Goal: Task Accomplishment & Management: Manage account settings

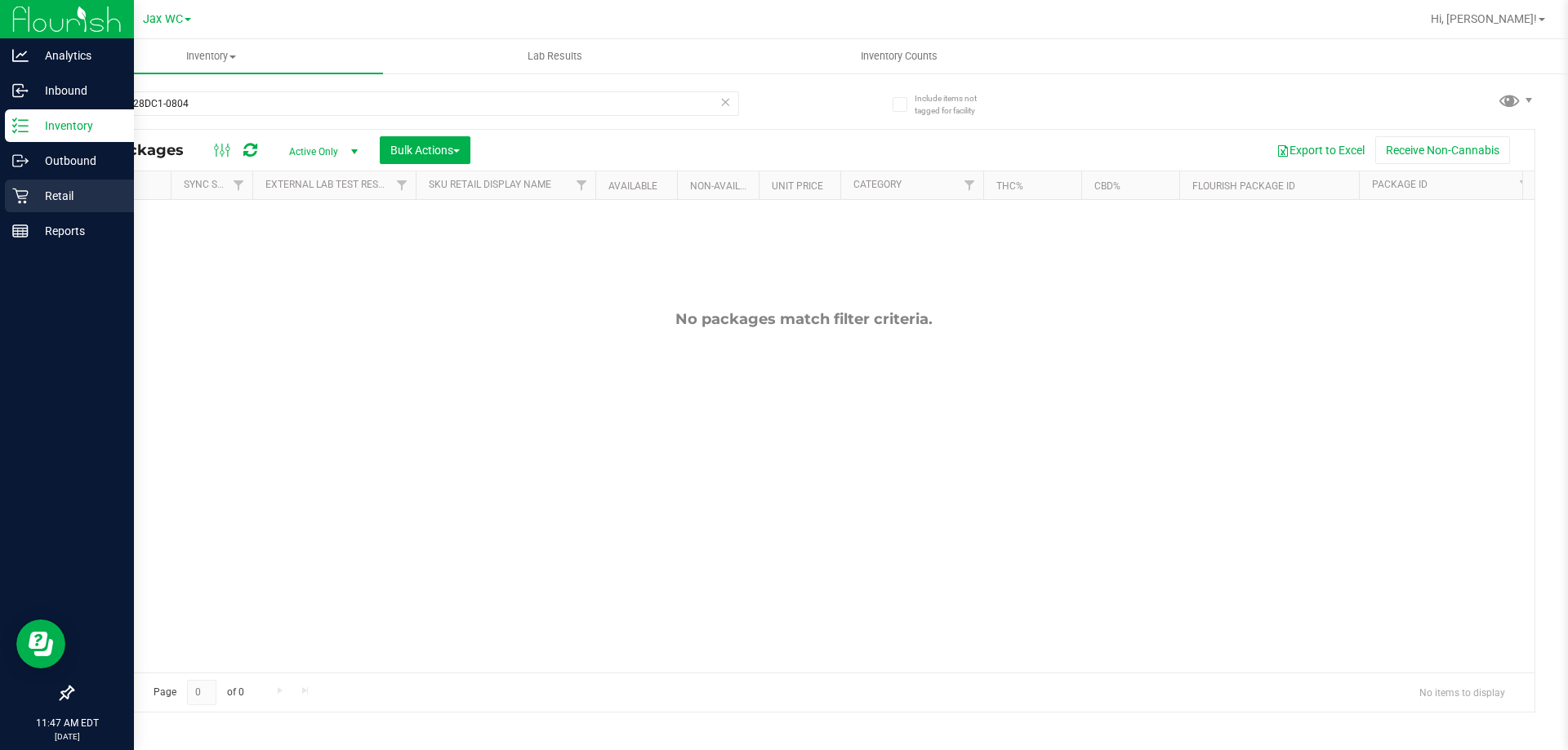
click at [56, 191] on p "Retail" at bounding box center [77, 196] width 98 height 20
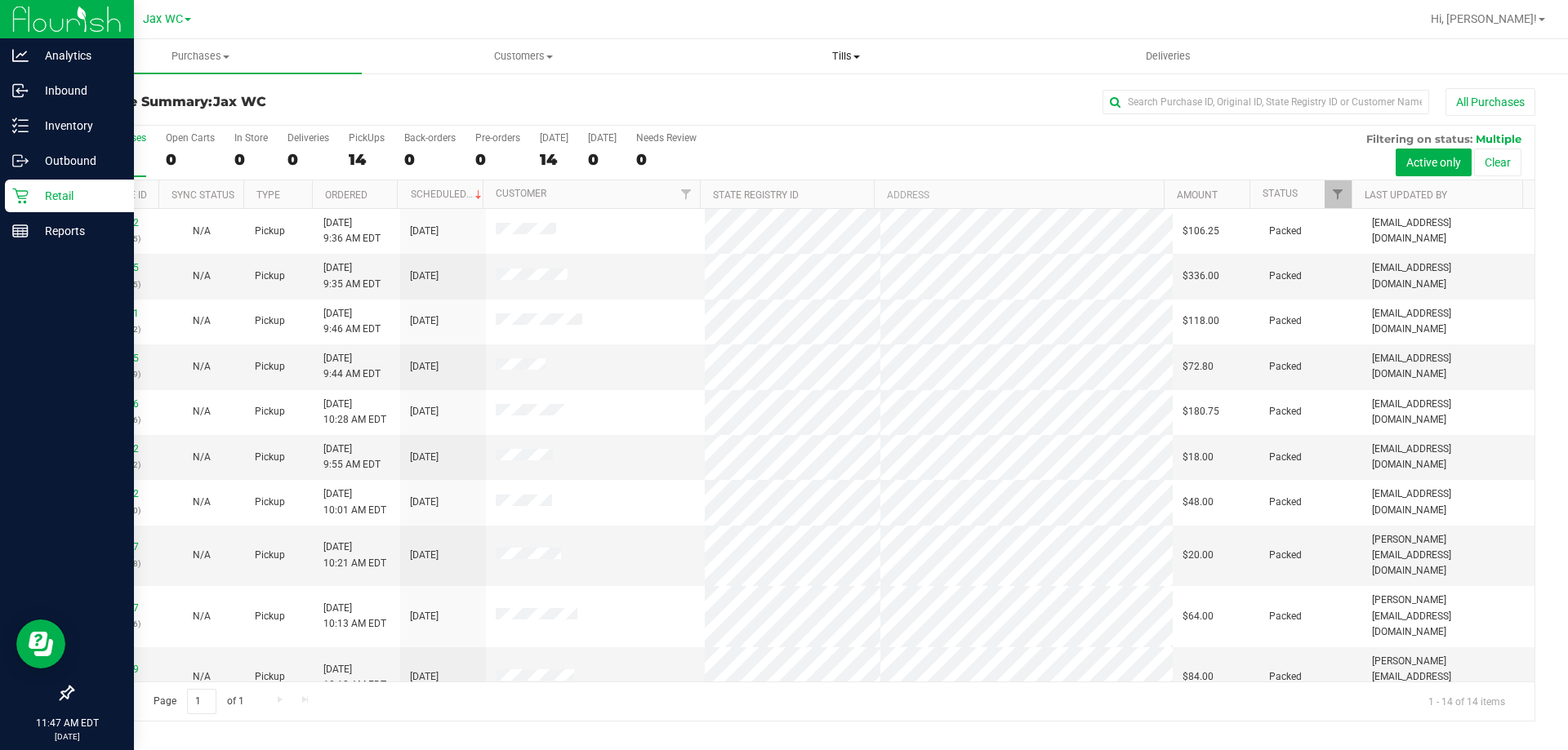
click at [841, 55] on span "Tills" at bounding box center [845, 56] width 321 height 15
click at [795, 98] on li "Manage tills" at bounding box center [845, 98] width 323 height 20
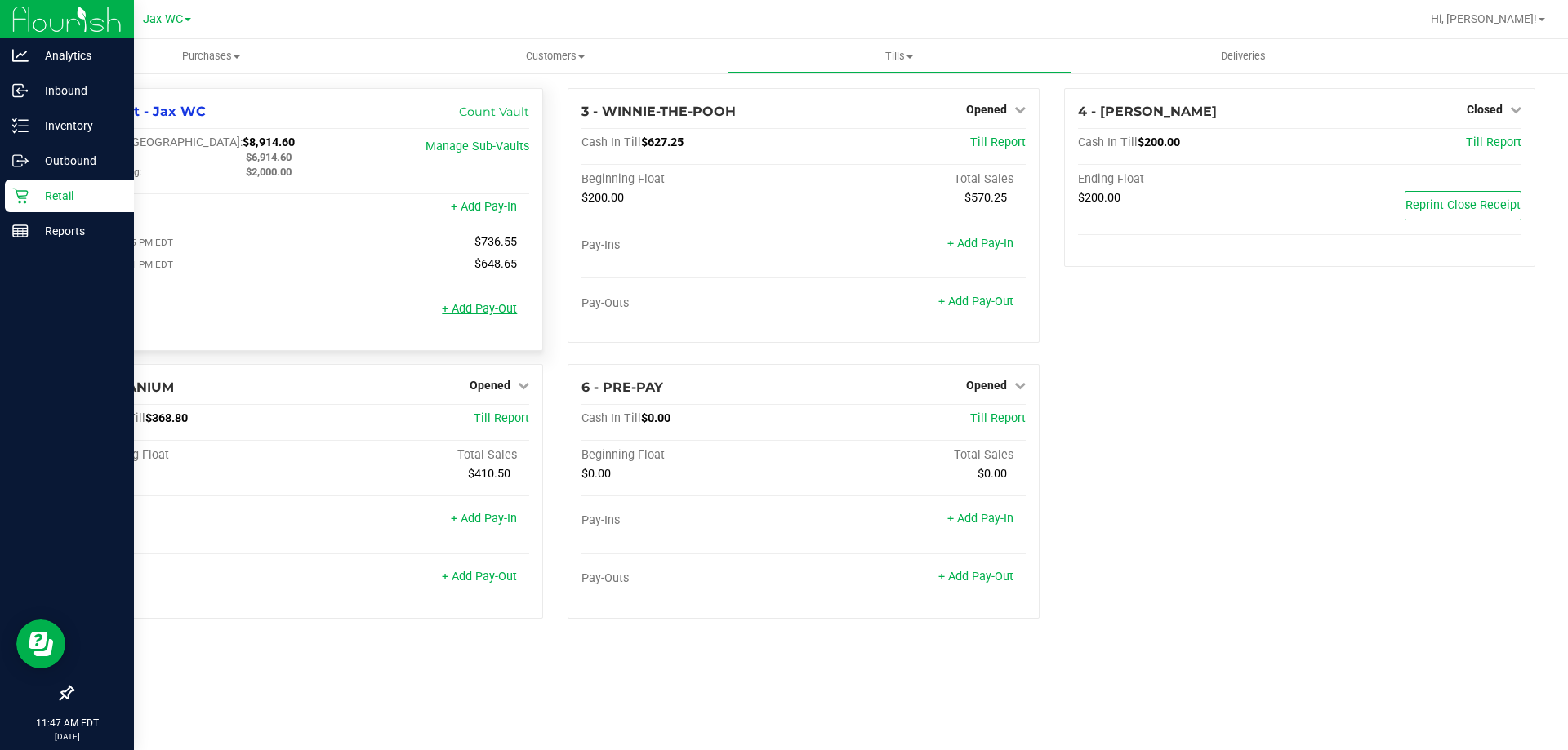
click at [499, 309] on link "+ Add Pay-Out" at bounding box center [479, 309] width 75 height 14
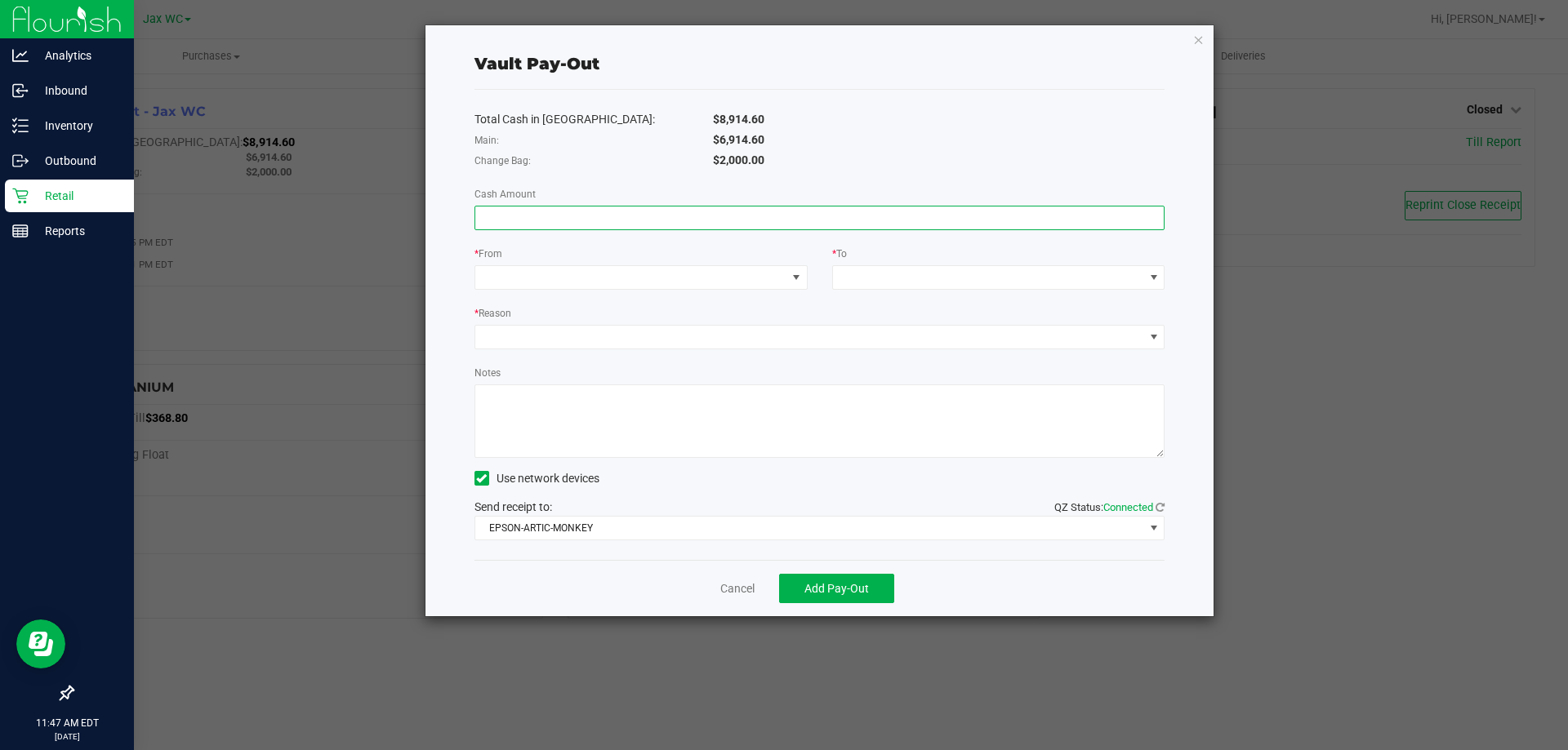
click at [559, 216] on input at bounding box center [820, 218] width 690 height 23
type input "$6,914.60"
click at [708, 280] on span at bounding box center [630, 278] width 311 height 23
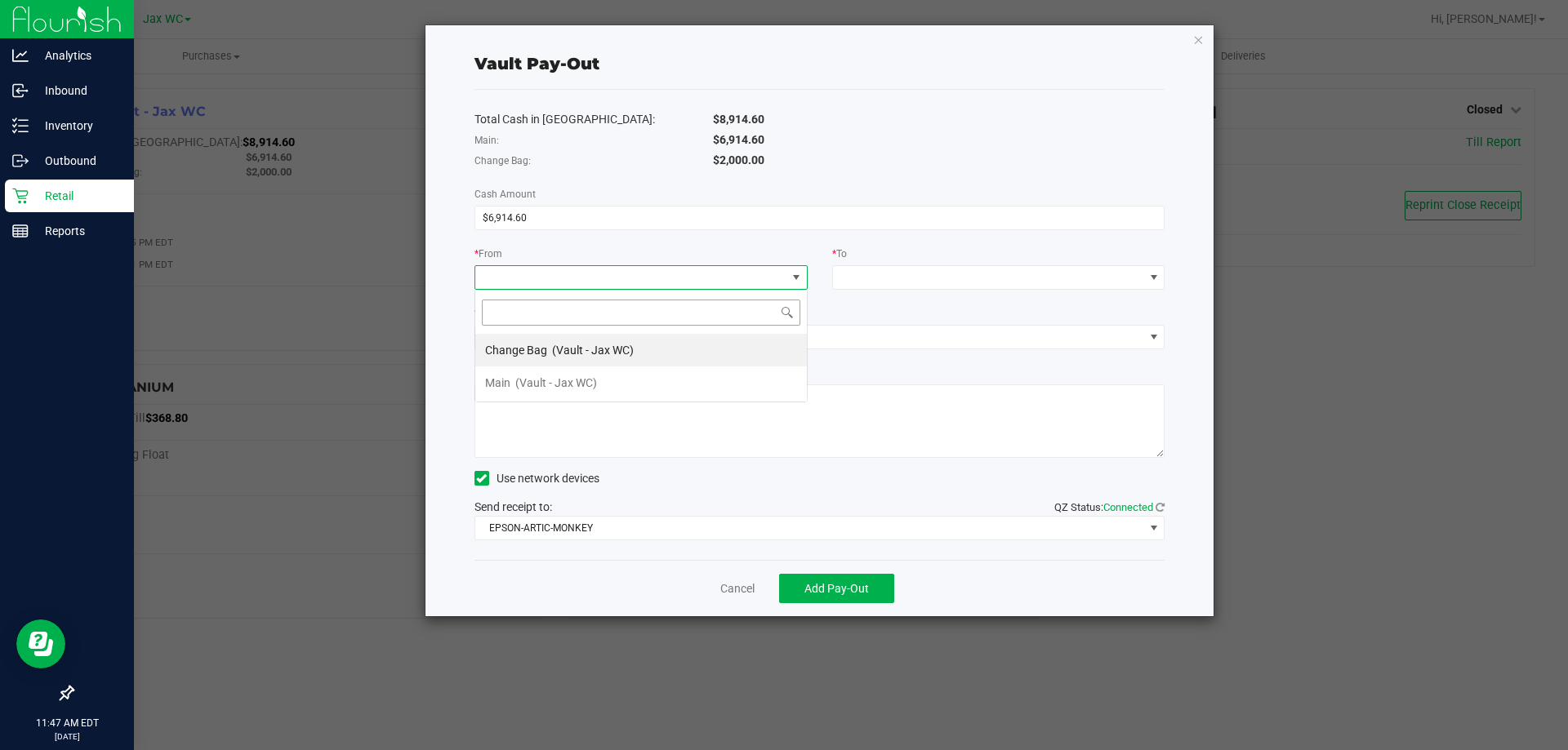
scroll to position [24, 333]
click at [663, 354] on li "Change Bag (Vault - Jax WC)" at bounding box center [641, 351] width 332 height 33
click at [757, 275] on span "Change Bag (Vault - Jax WC)" at bounding box center [630, 278] width 311 height 23
click at [647, 380] on li "Main (Vault - Jax WC)" at bounding box center [641, 383] width 332 height 33
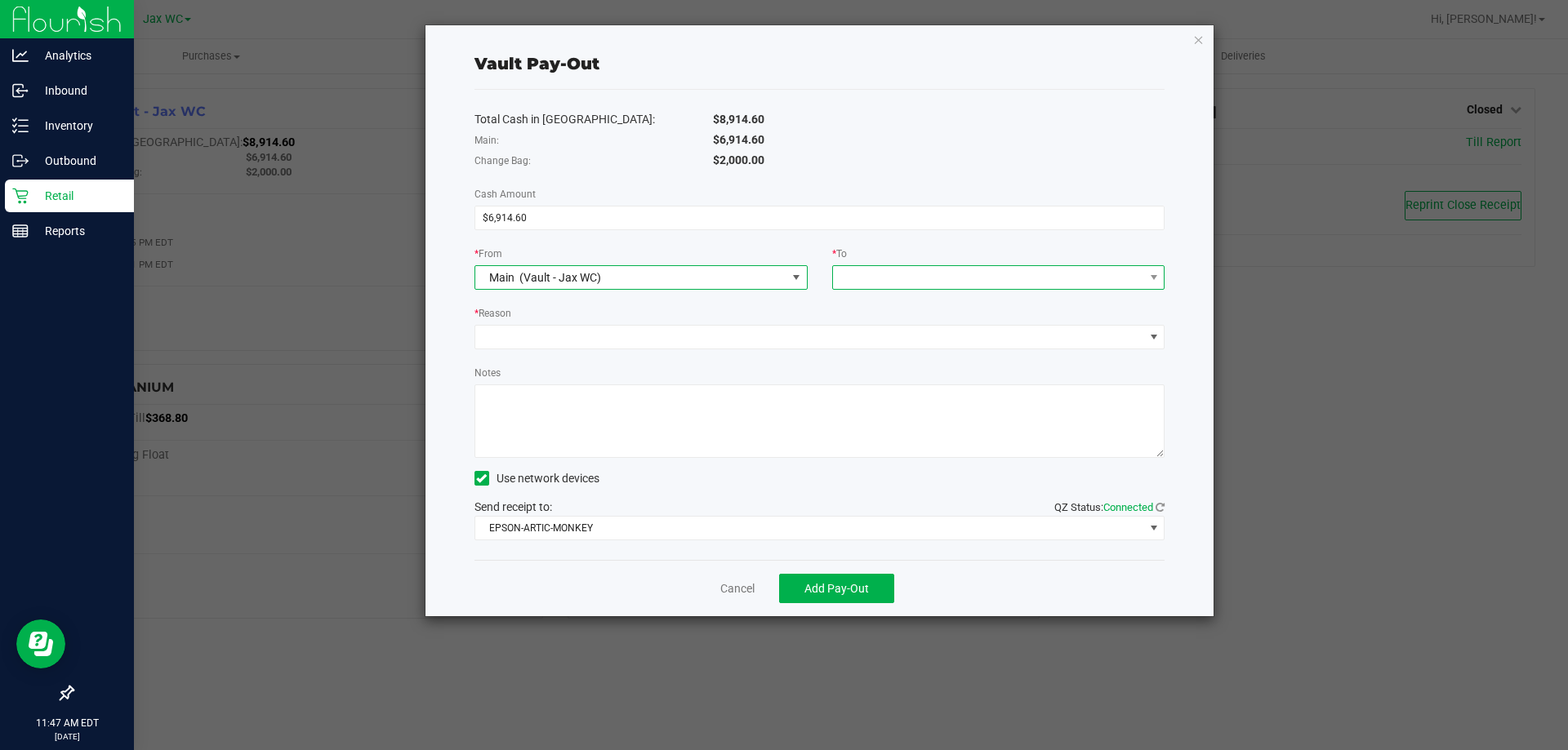
click at [869, 270] on span at bounding box center [988, 278] width 311 height 23
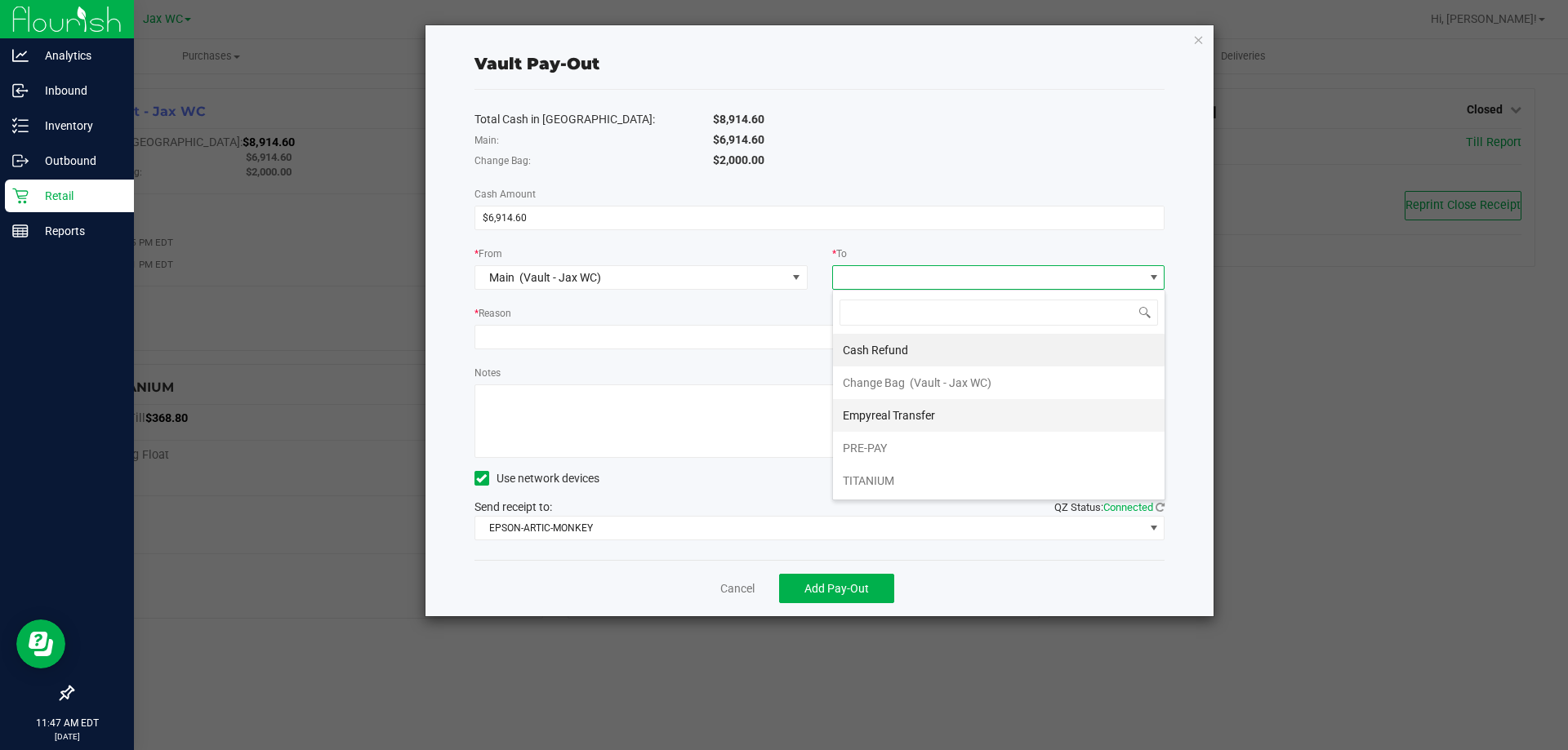
click at [868, 412] on span "Empyreal Transfer" at bounding box center [889, 415] width 92 height 13
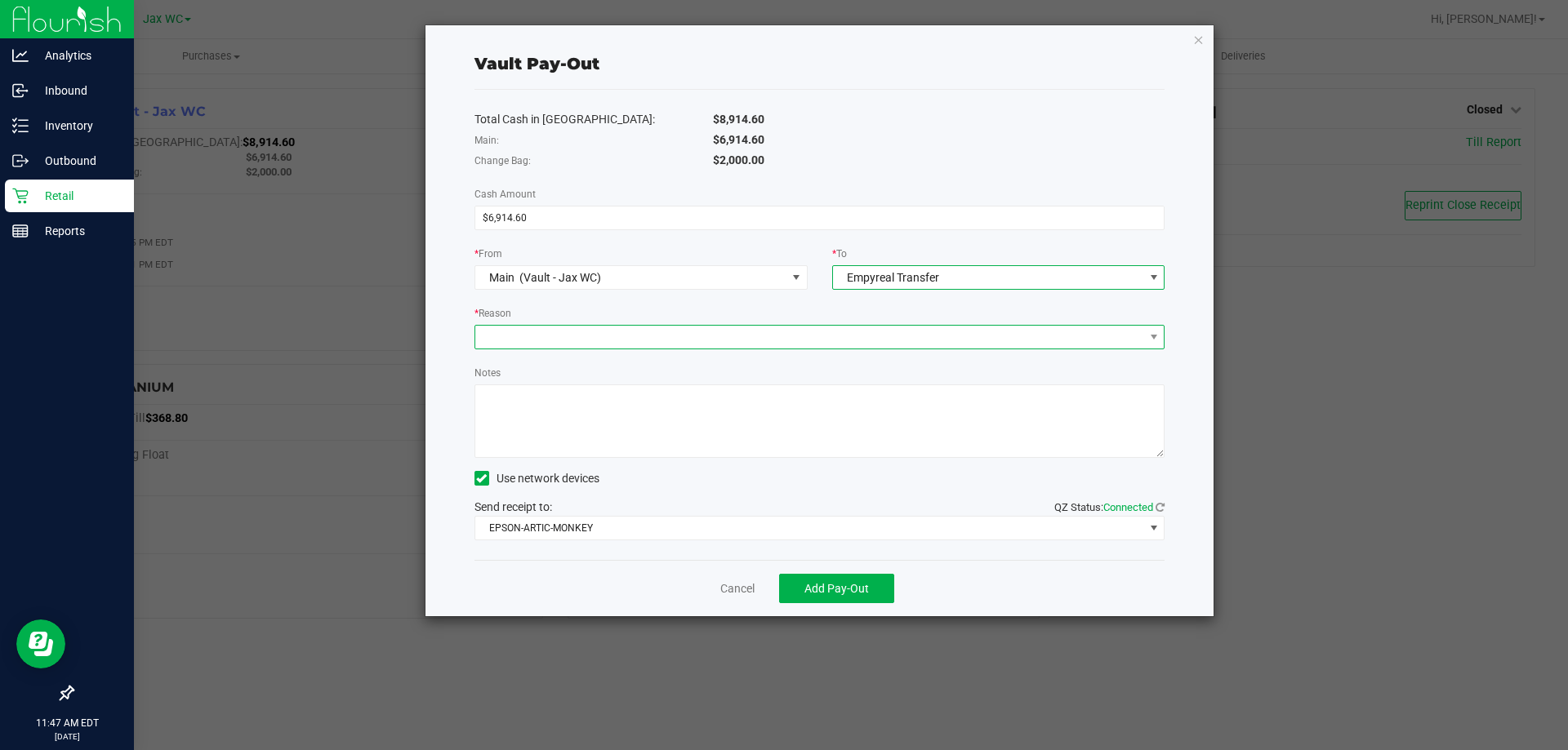
click at [810, 327] on span at bounding box center [810, 337] width 669 height 23
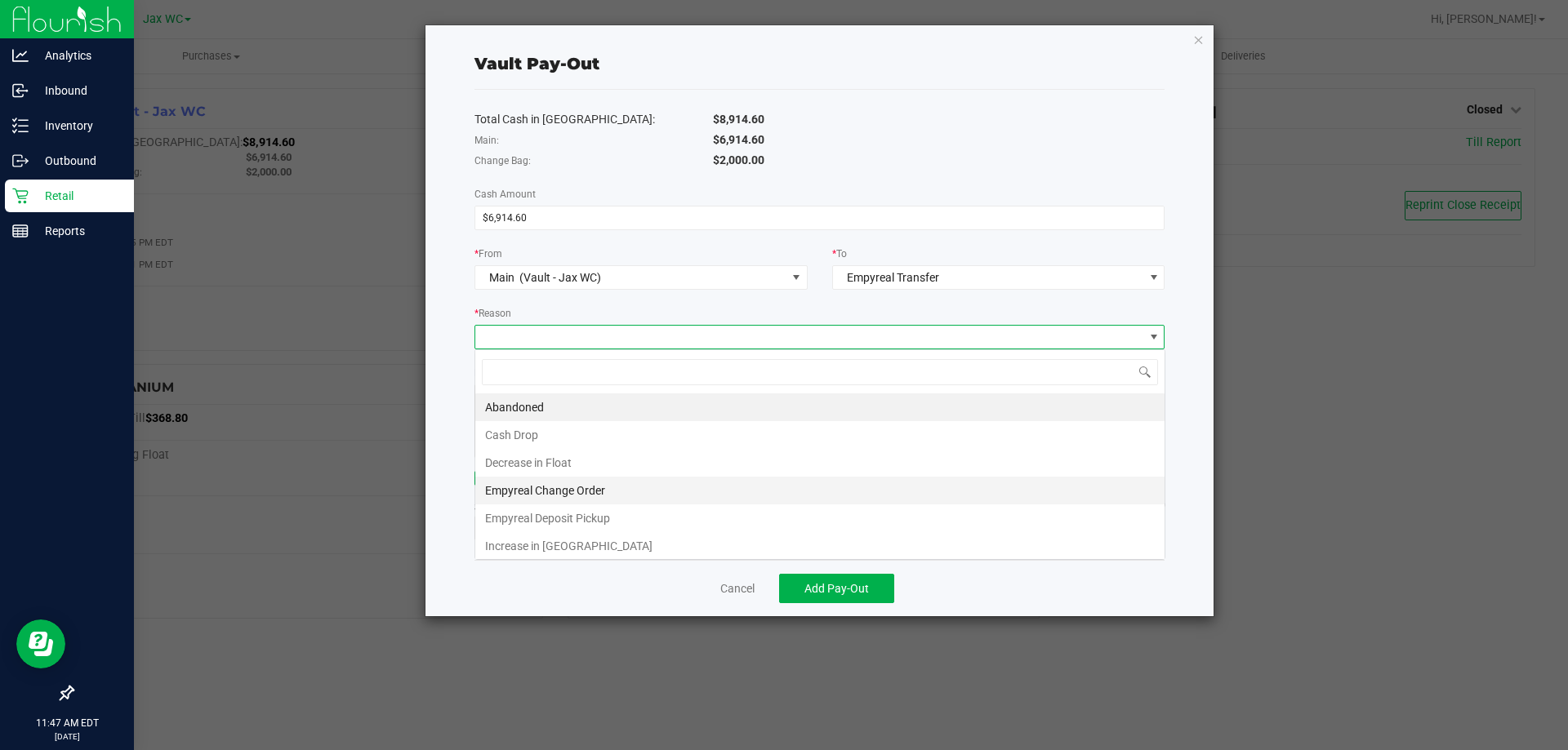
scroll to position [24, 690]
click at [501, 516] on li "Empyreal Deposit Pickup" at bounding box center [820, 519] width 690 height 28
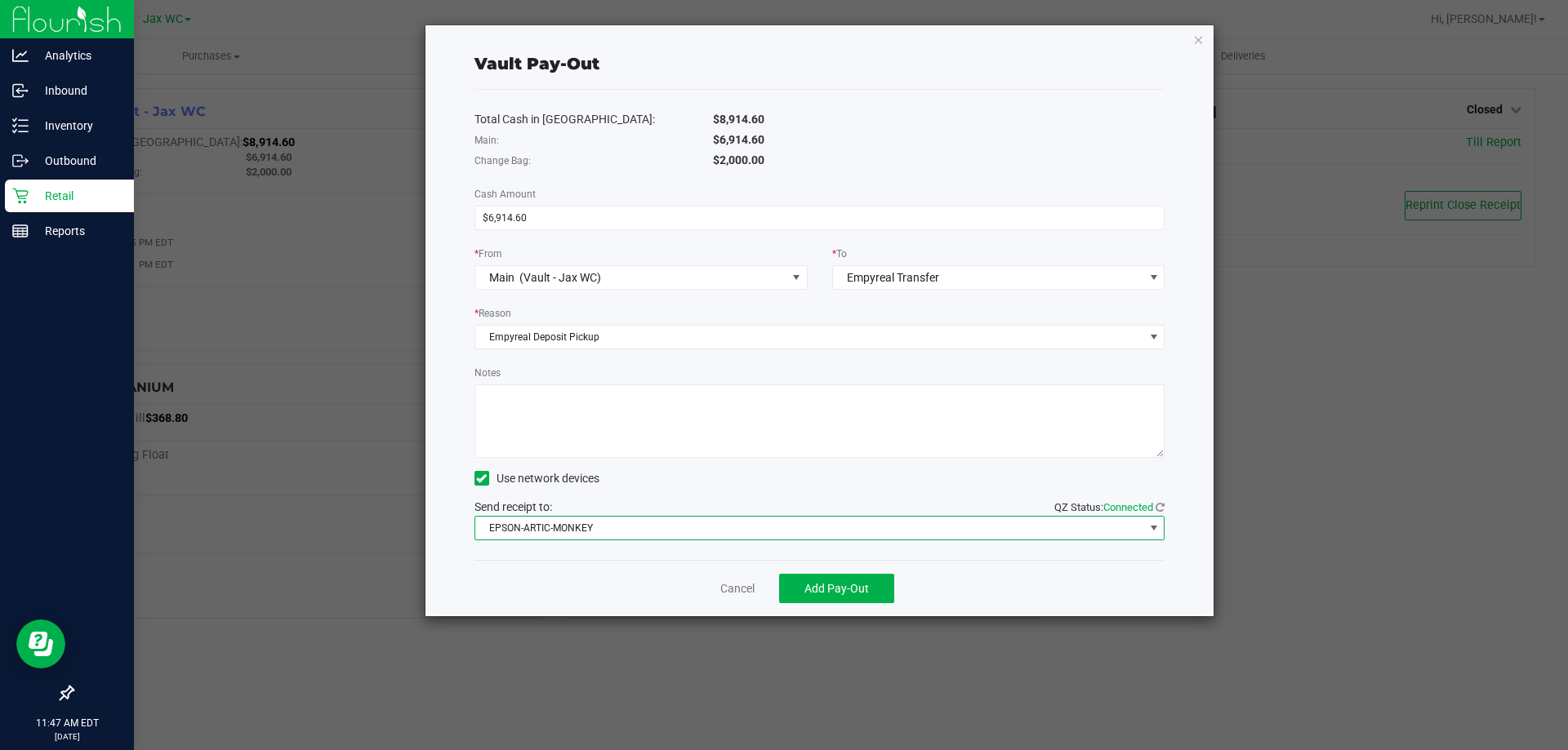
click at [672, 527] on span "EPSON-ARTIC-MONKEY" at bounding box center [810, 528] width 669 height 23
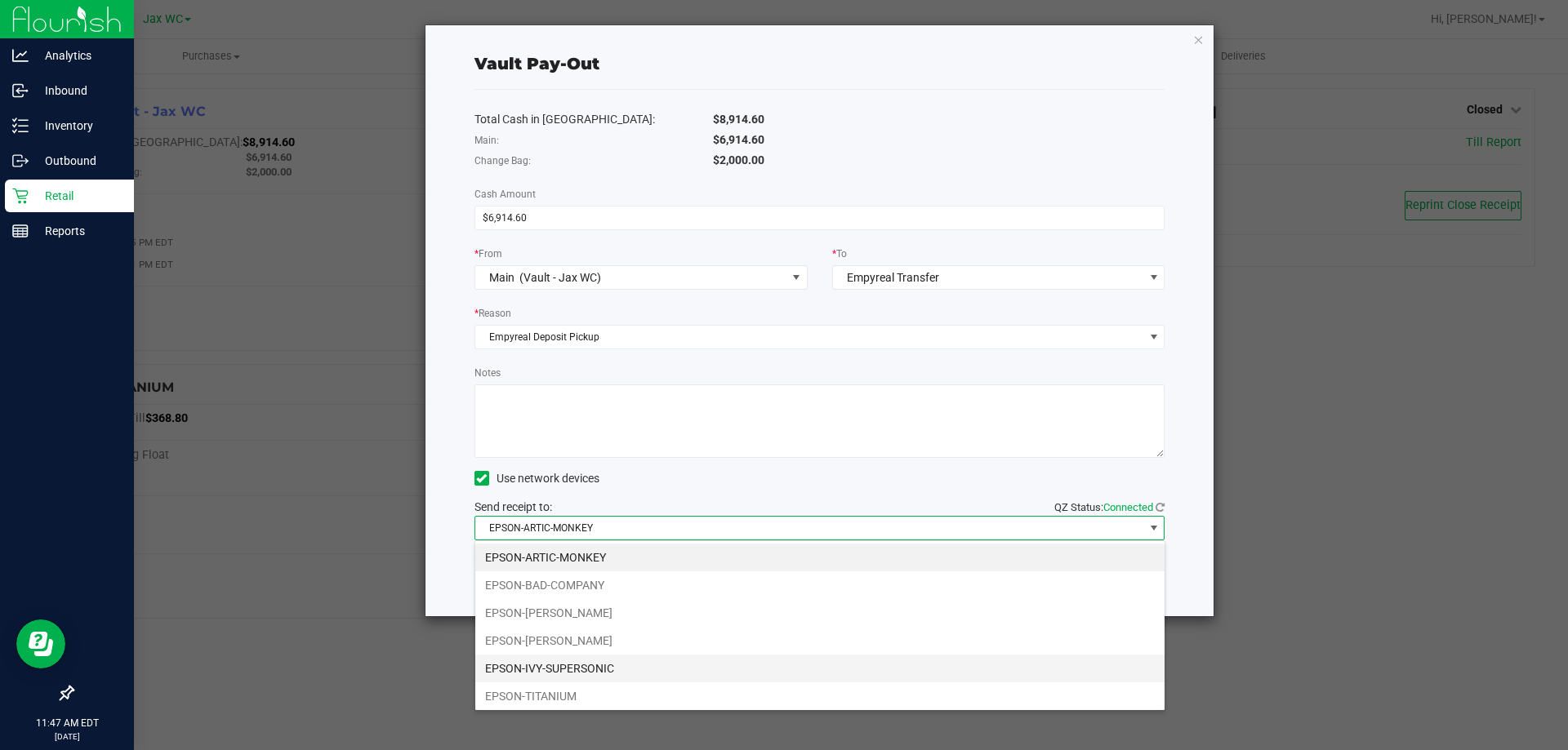
click at [564, 670] on li "EPSON-IVY-SUPERSONIC" at bounding box center [820, 668] width 690 height 28
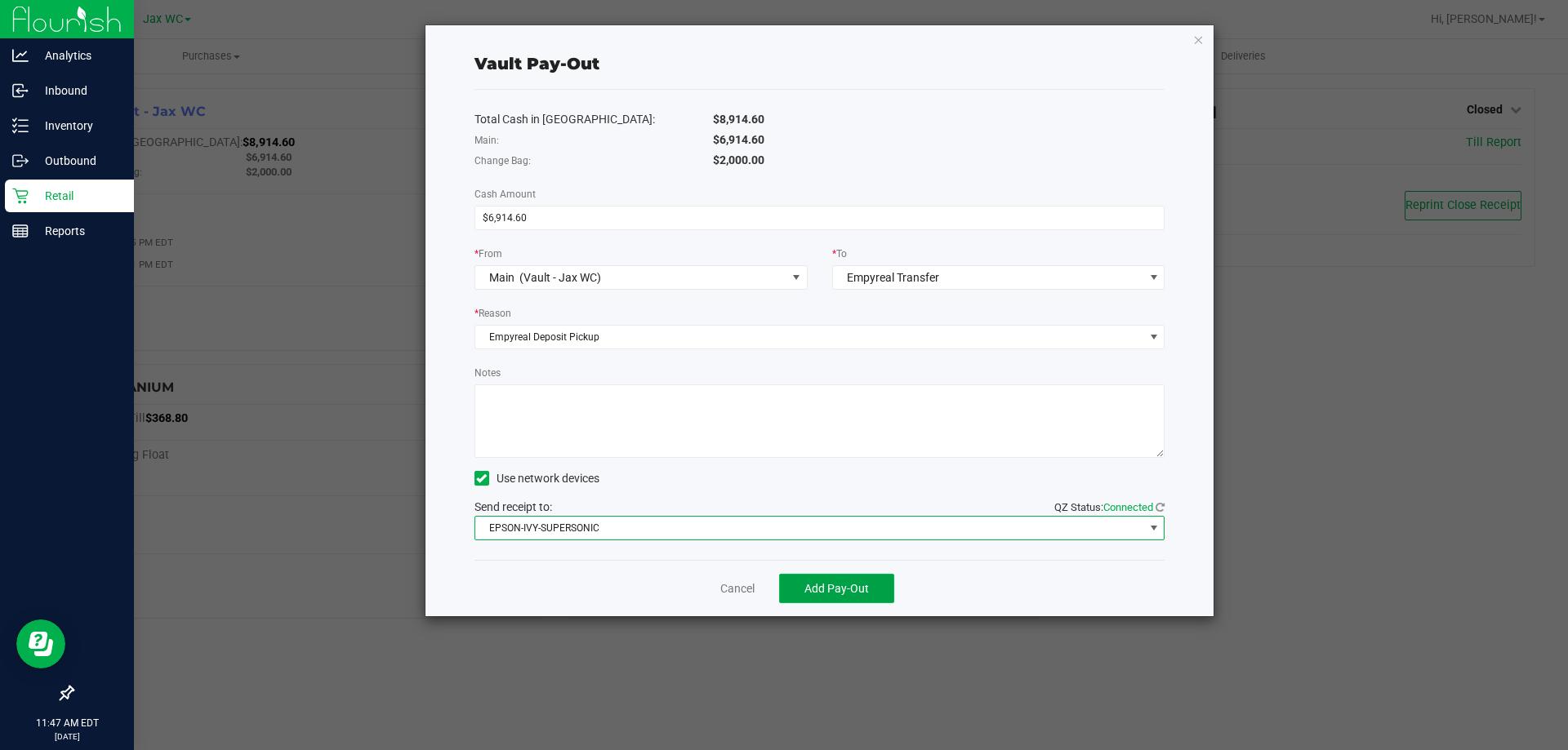
click at [859, 599] on button "Add Pay-Out" at bounding box center [837, 588] width 115 height 30
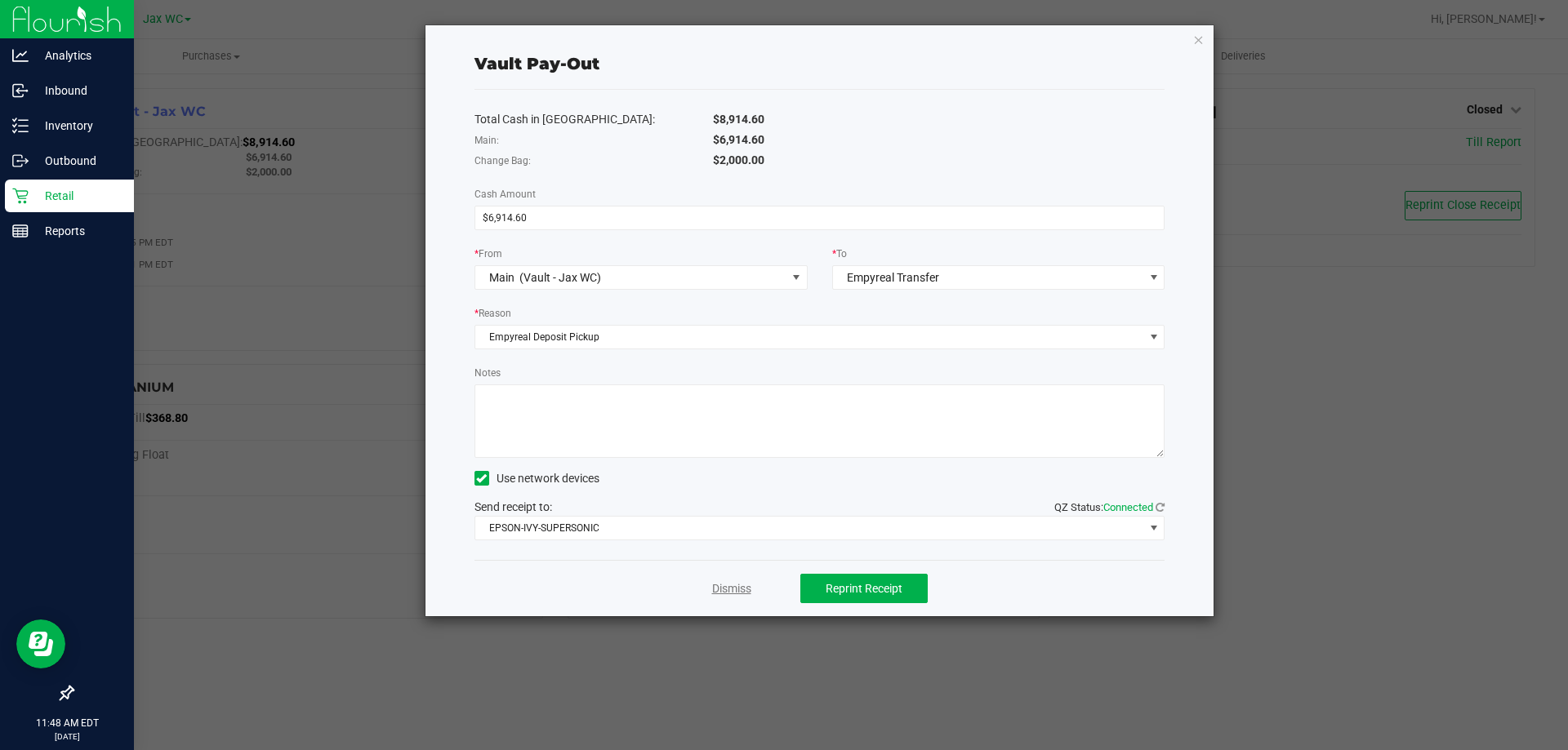
drag, startPoint x: 730, startPoint y: 587, endPoint x: 752, endPoint y: 584, distance: 22.2
click at [730, 587] on link "Dismiss" at bounding box center [731, 589] width 39 height 17
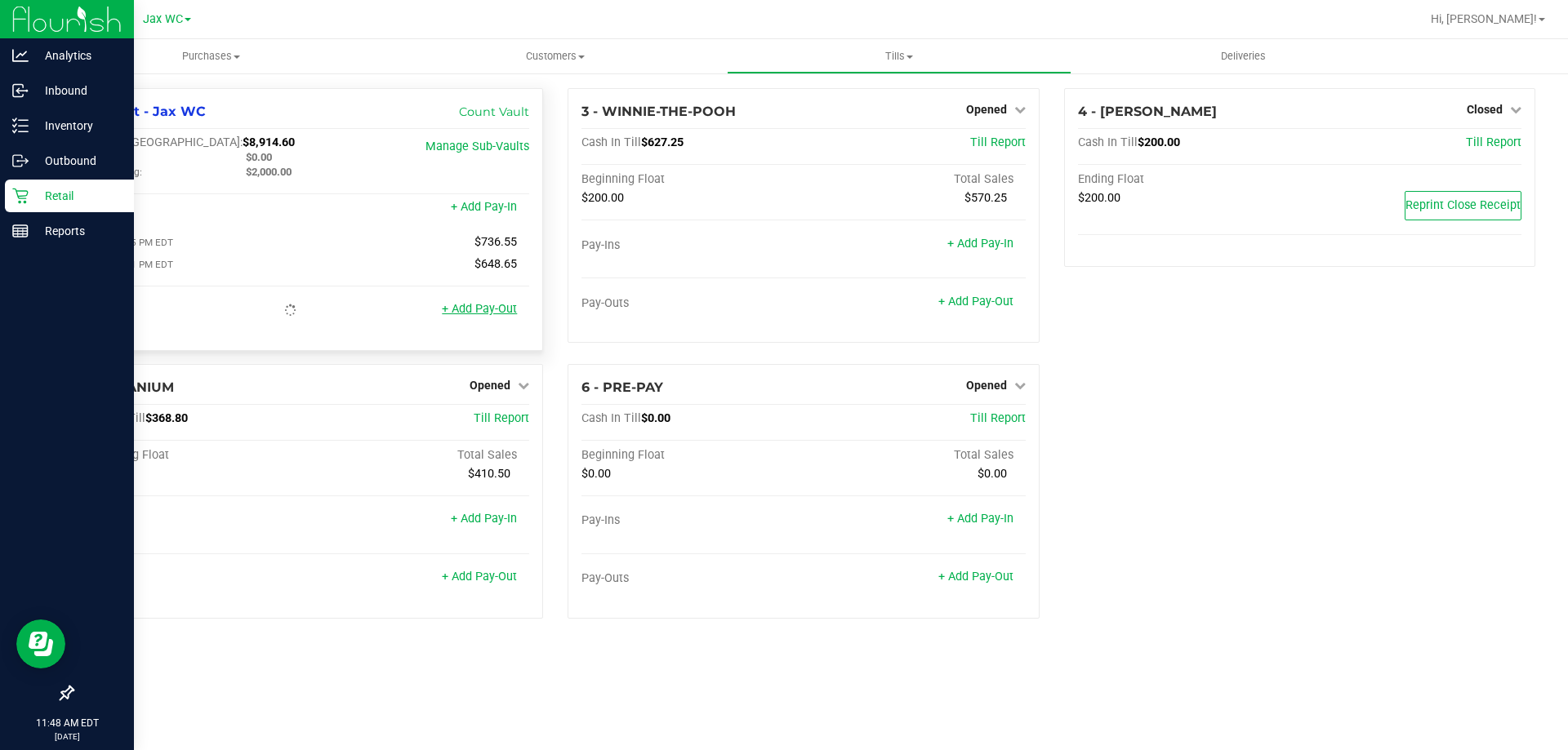
click at [476, 309] on link "+ Add Pay-Out" at bounding box center [479, 309] width 75 height 14
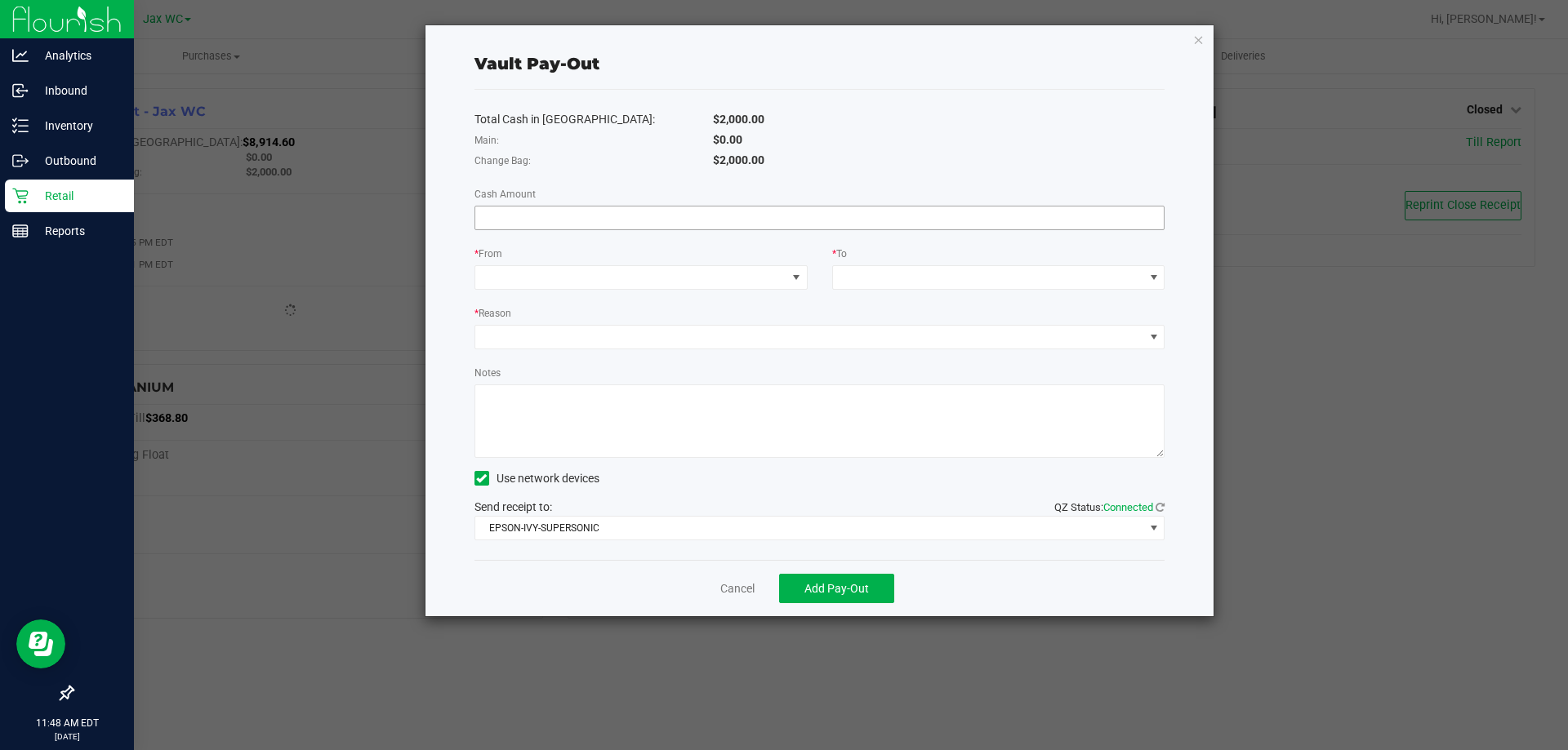
click at [535, 211] on input at bounding box center [820, 218] width 690 height 23
type input "$1,150.00"
click at [795, 274] on span at bounding box center [796, 277] width 13 height 13
click at [527, 349] on span "Change Bag" at bounding box center [515, 350] width 62 height 13
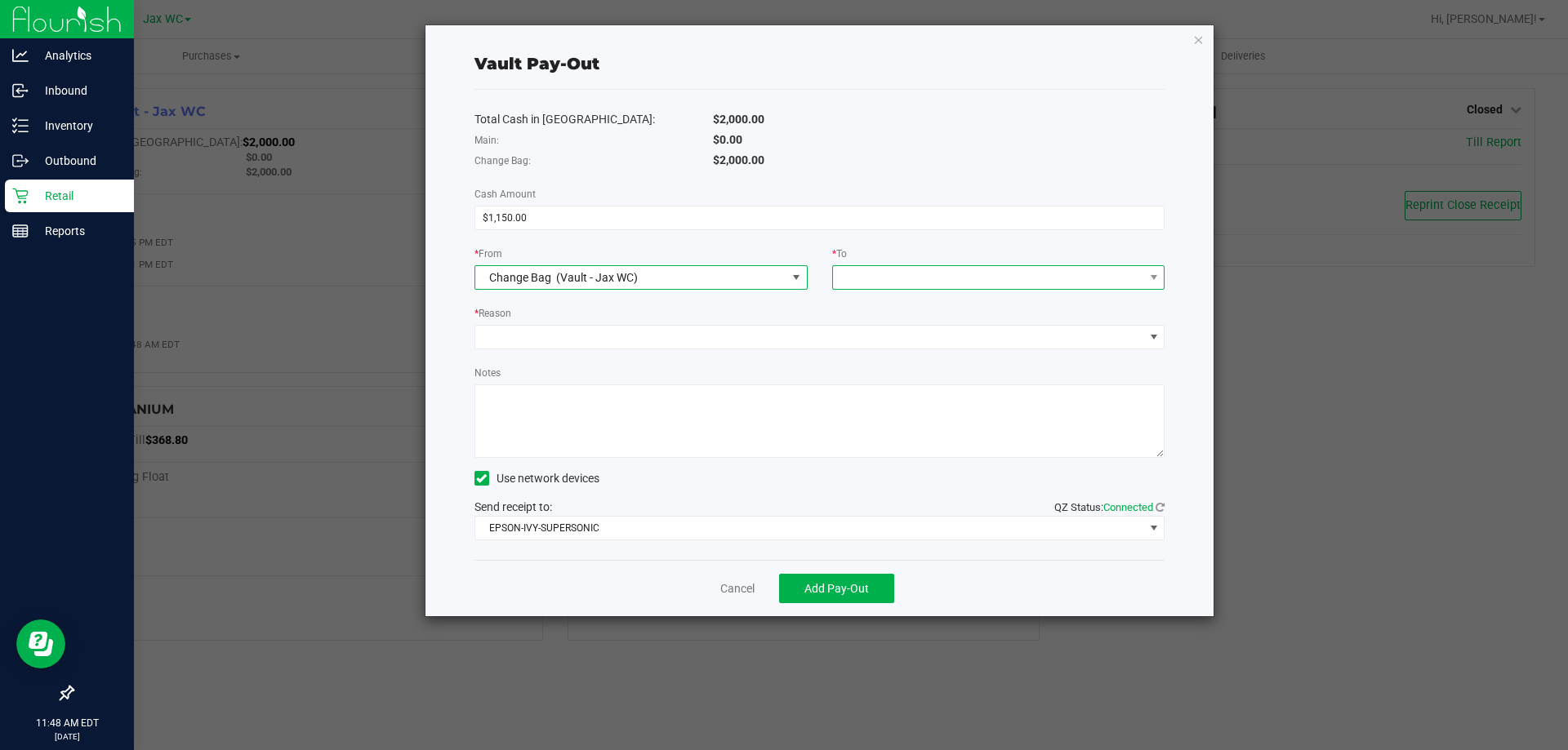
click at [902, 279] on span at bounding box center [988, 278] width 311 height 23
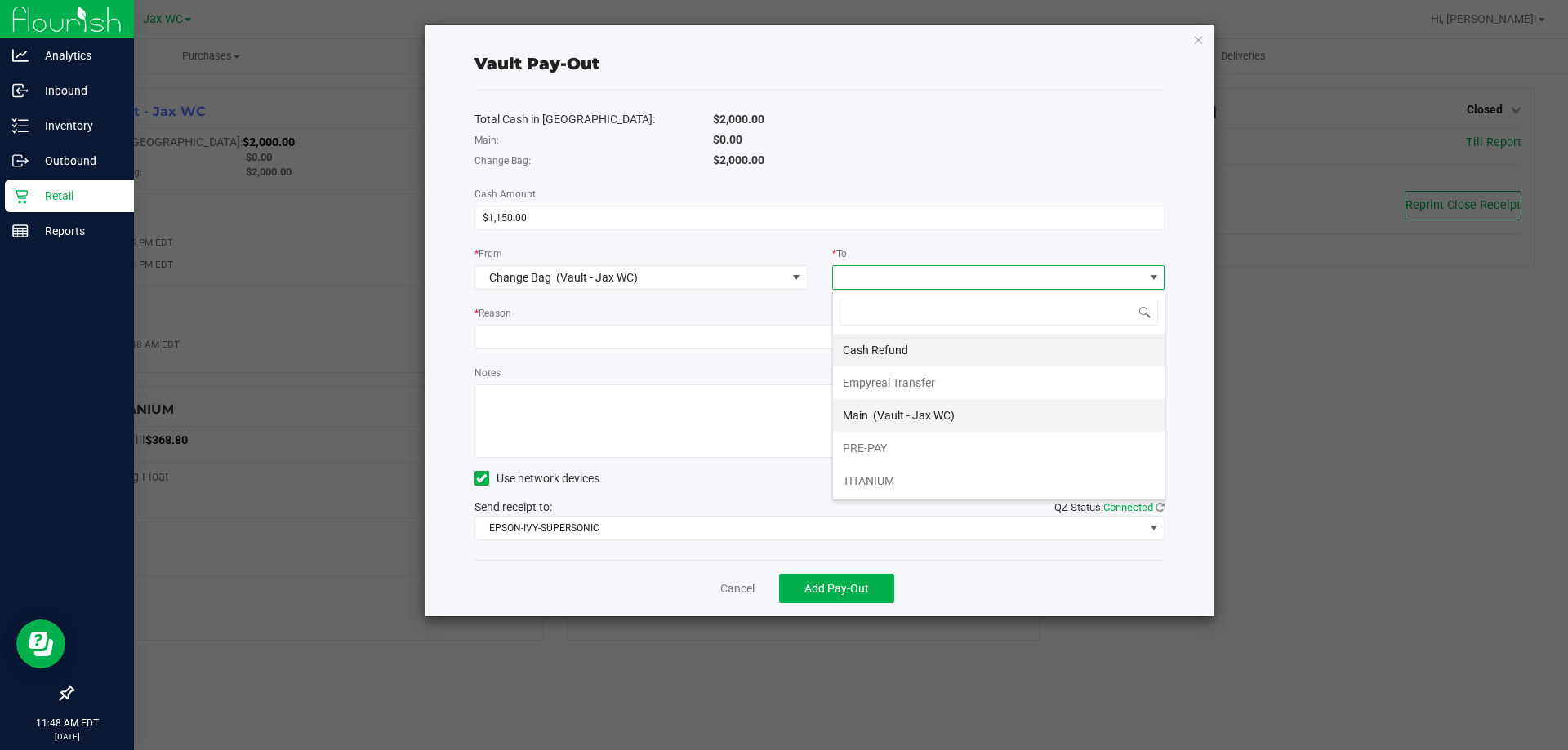
click at [863, 409] on span "Main" at bounding box center [855, 415] width 25 height 13
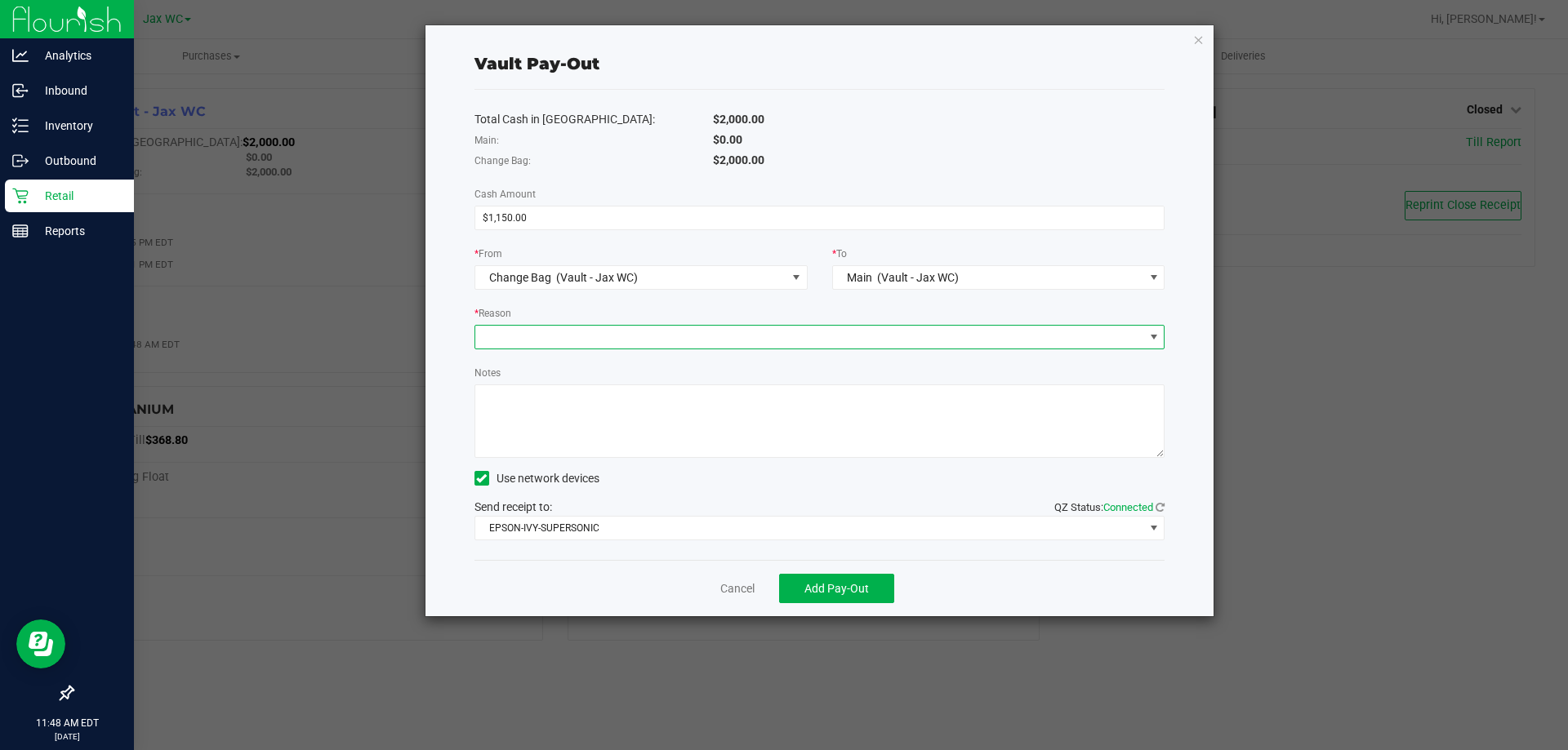
click at [731, 340] on span at bounding box center [810, 337] width 669 height 23
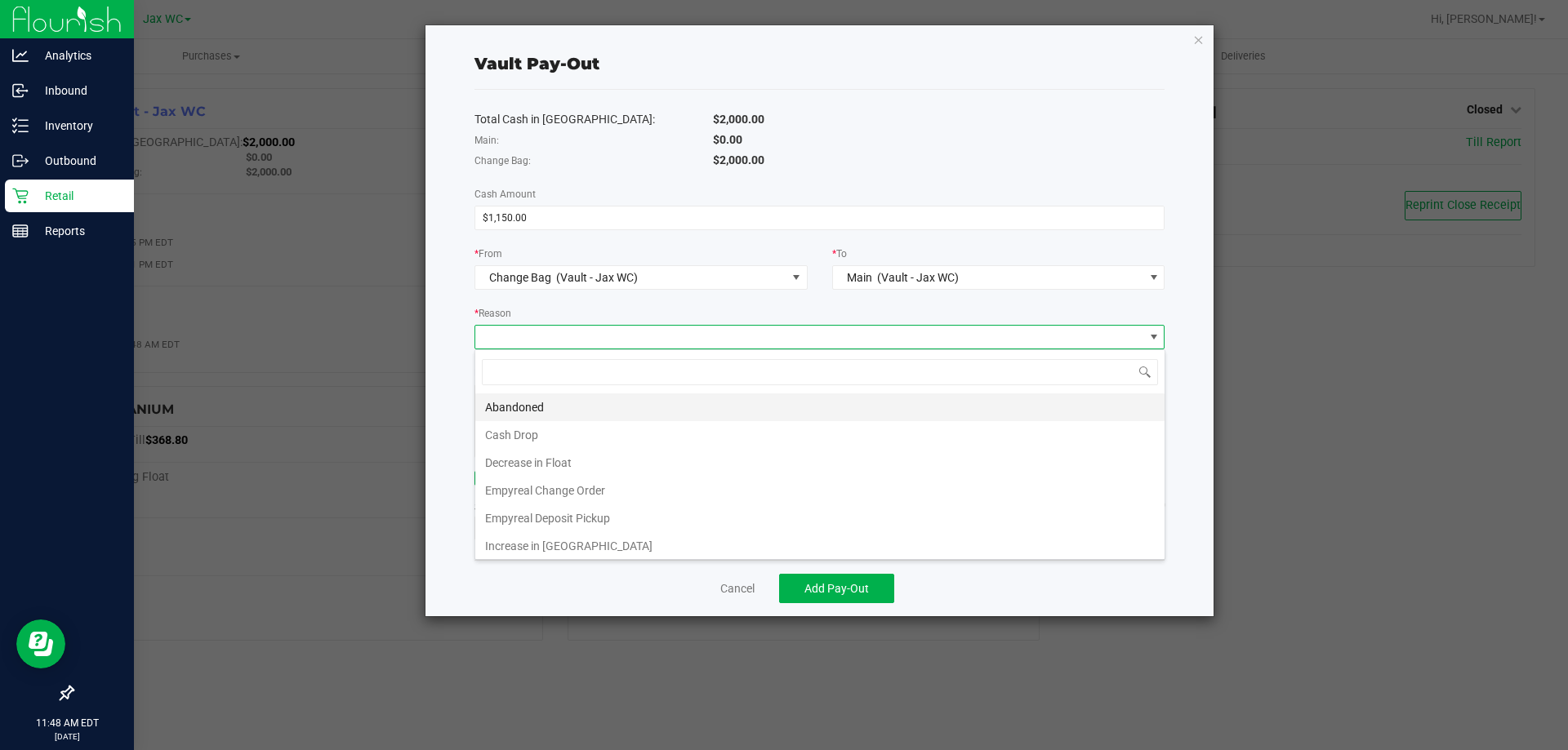
scroll to position [24, 690]
click at [555, 491] on li "Empyreal Change Order" at bounding box center [820, 491] width 690 height 28
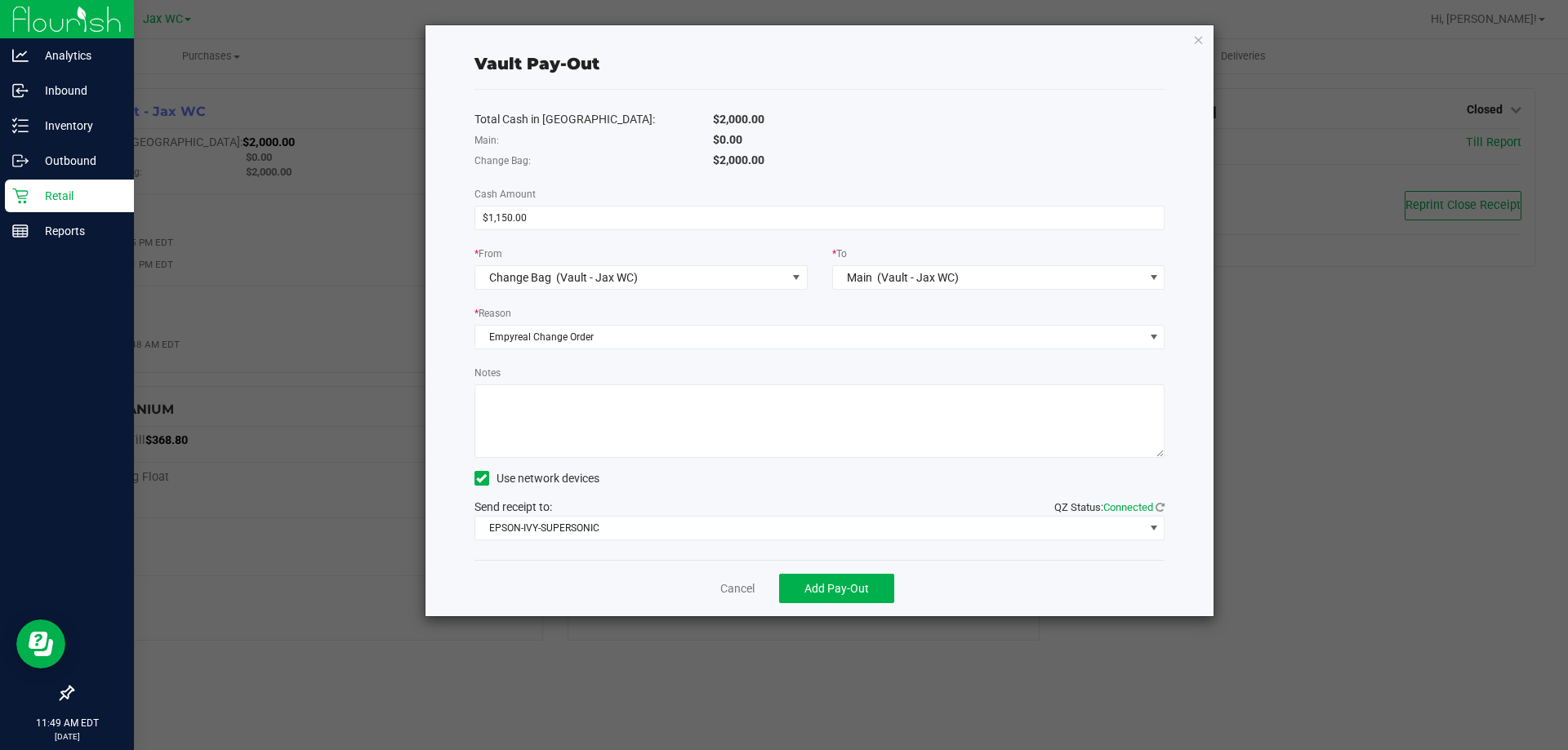
click at [703, 438] on textarea "Notes" at bounding box center [820, 421] width 691 height 73
click at [841, 587] on span "Add Pay-Out" at bounding box center [837, 588] width 64 height 13
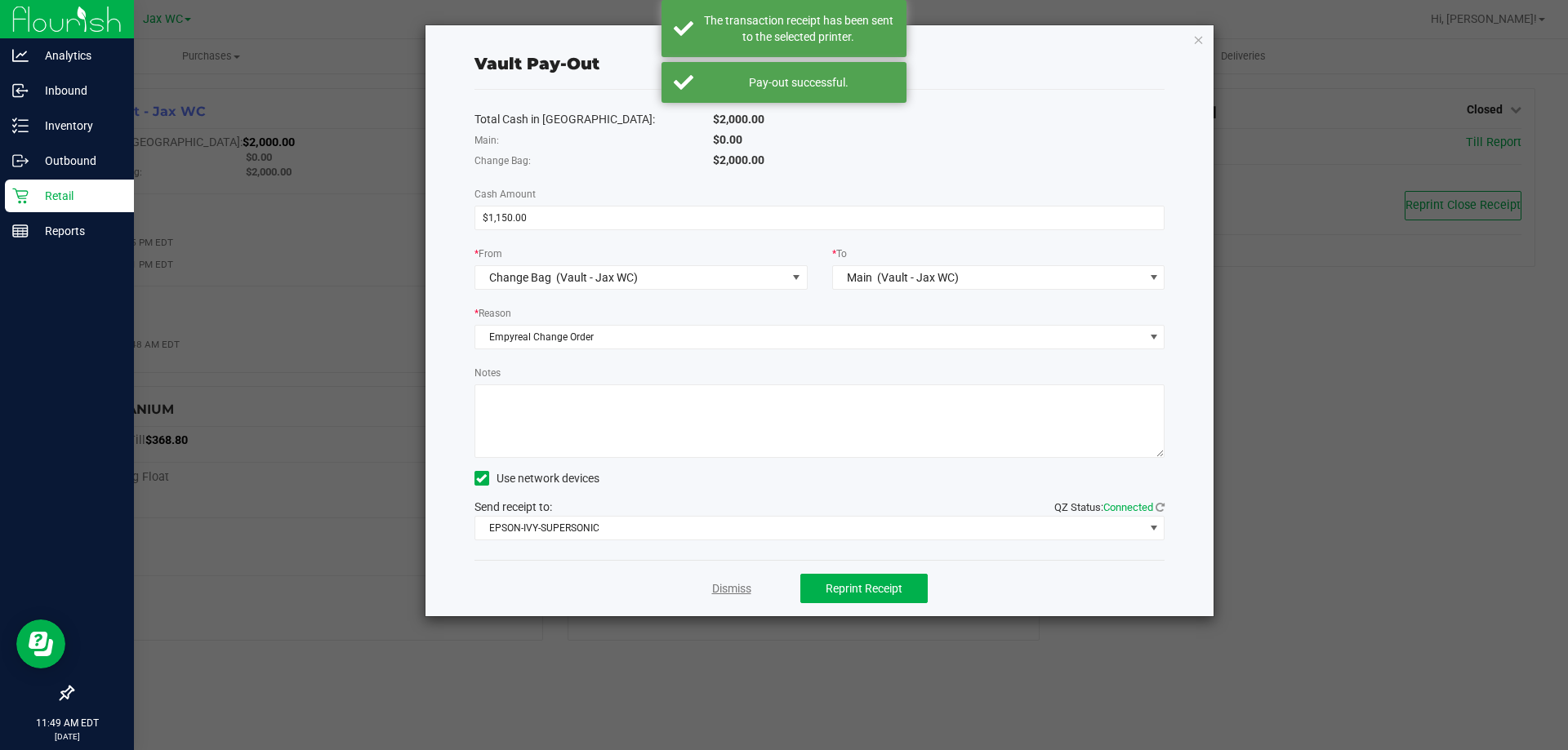
click at [735, 590] on link "Dismiss" at bounding box center [731, 589] width 39 height 17
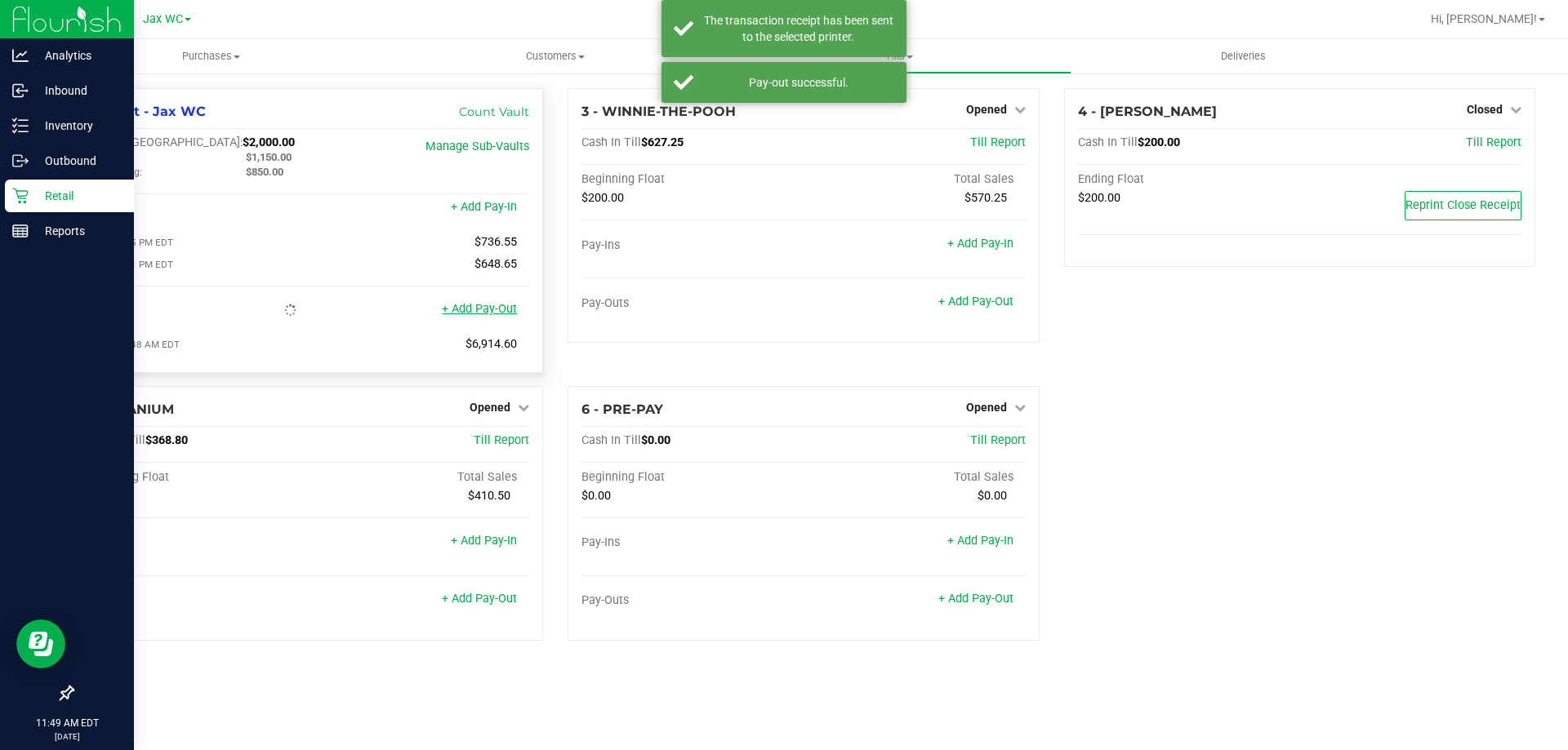
click at [495, 316] on link "+ Add Pay-Out" at bounding box center [479, 309] width 75 height 14
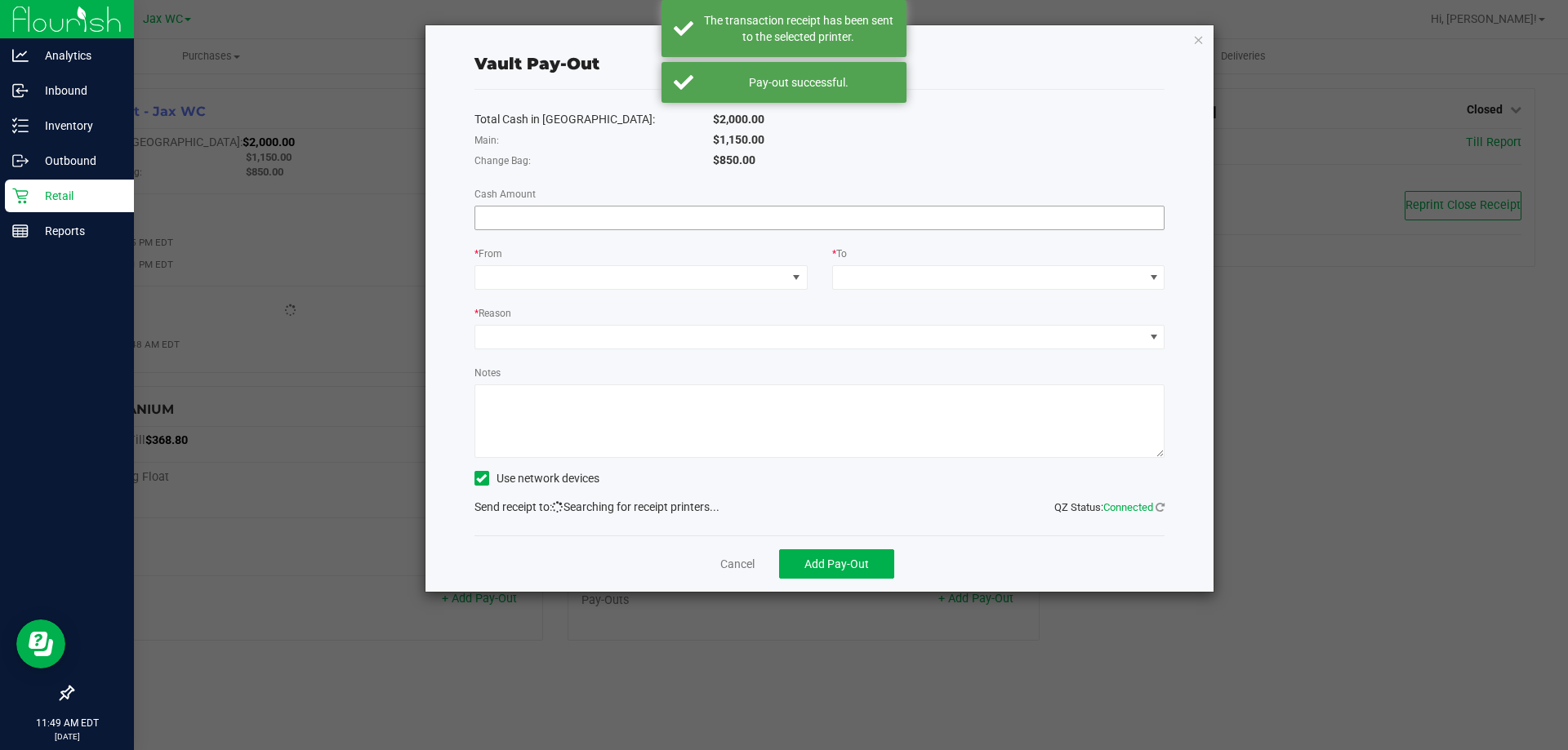
click at [519, 209] on input at bounding box center [820, 218] width 690 height 23
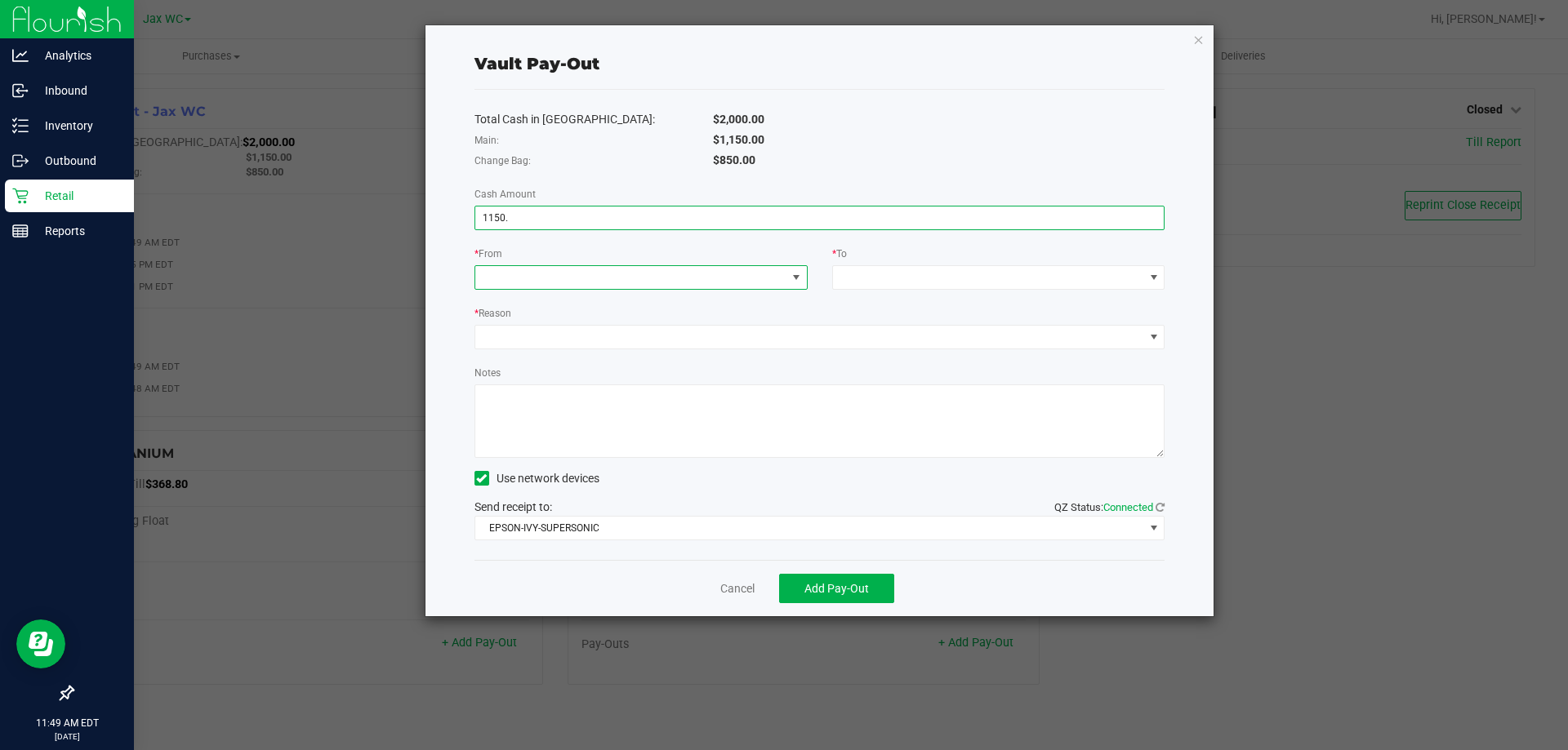
type input "$1,150.00"
click at [795, 279] on span at bounding box center [796, 277] width 13 height 13
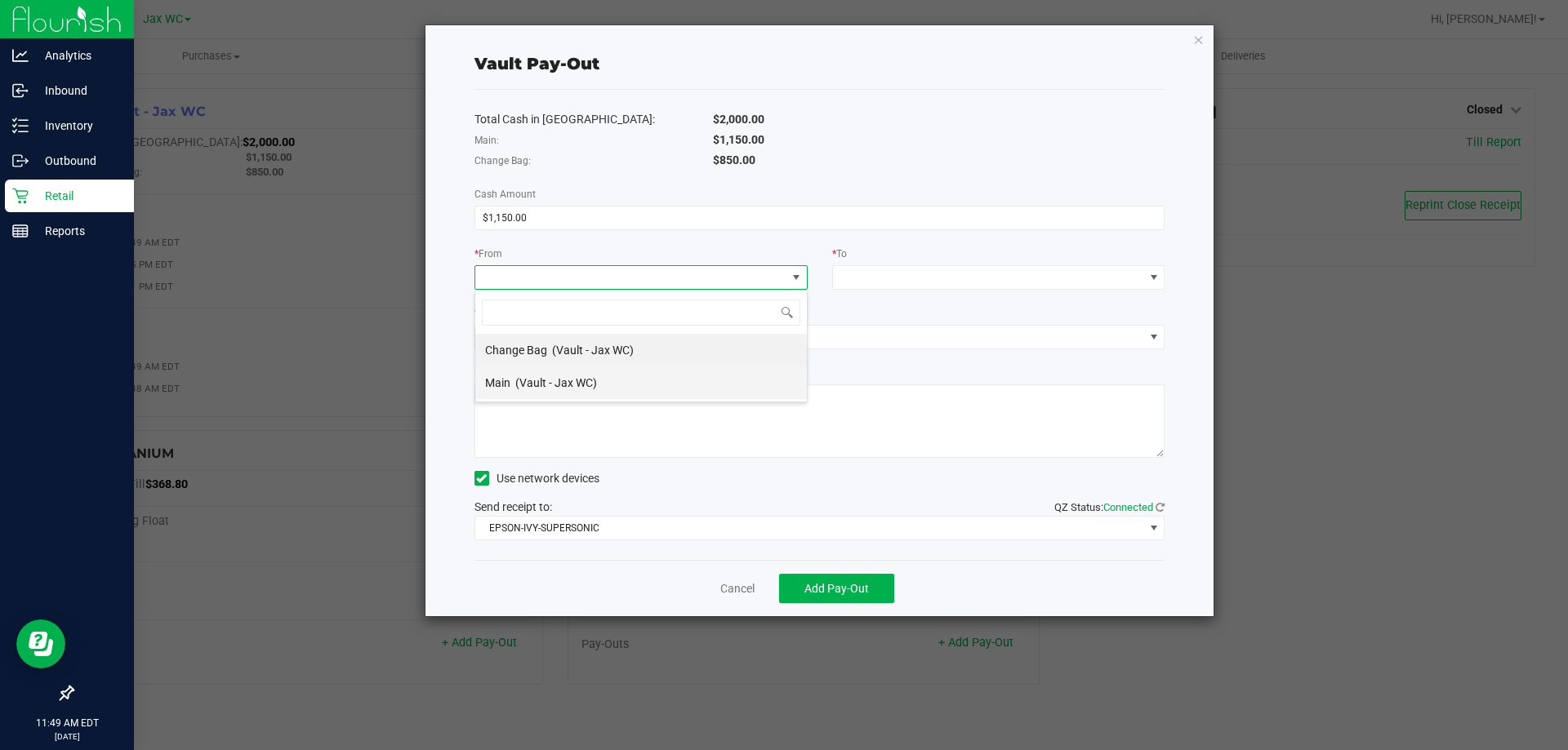
click at [604, 391] on li "Main (Vault - Jax WC)" at bounding box center [641, 383] width 332 height 33
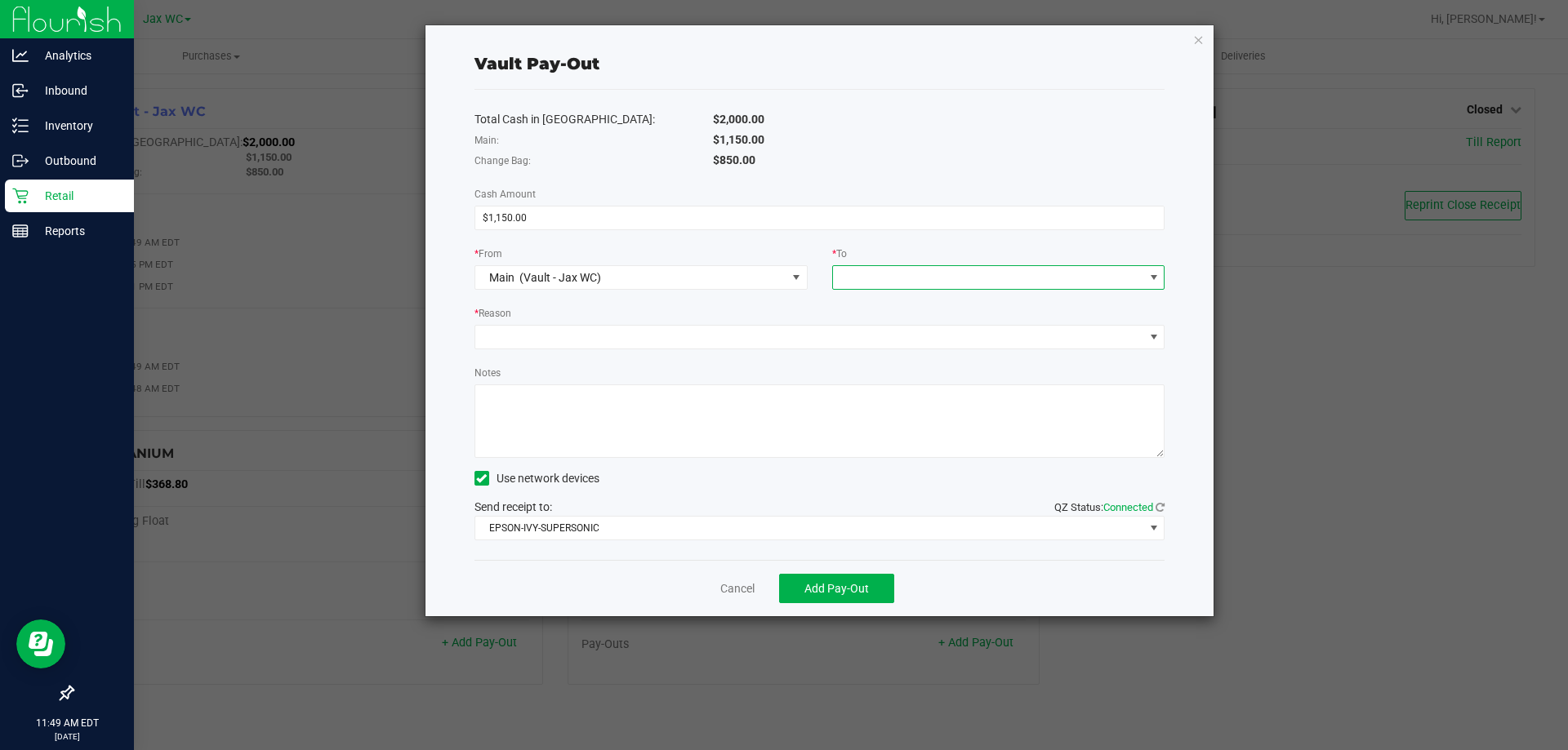
click at [865, 287] on span at bounding box center [988, 278] width 311 height 23
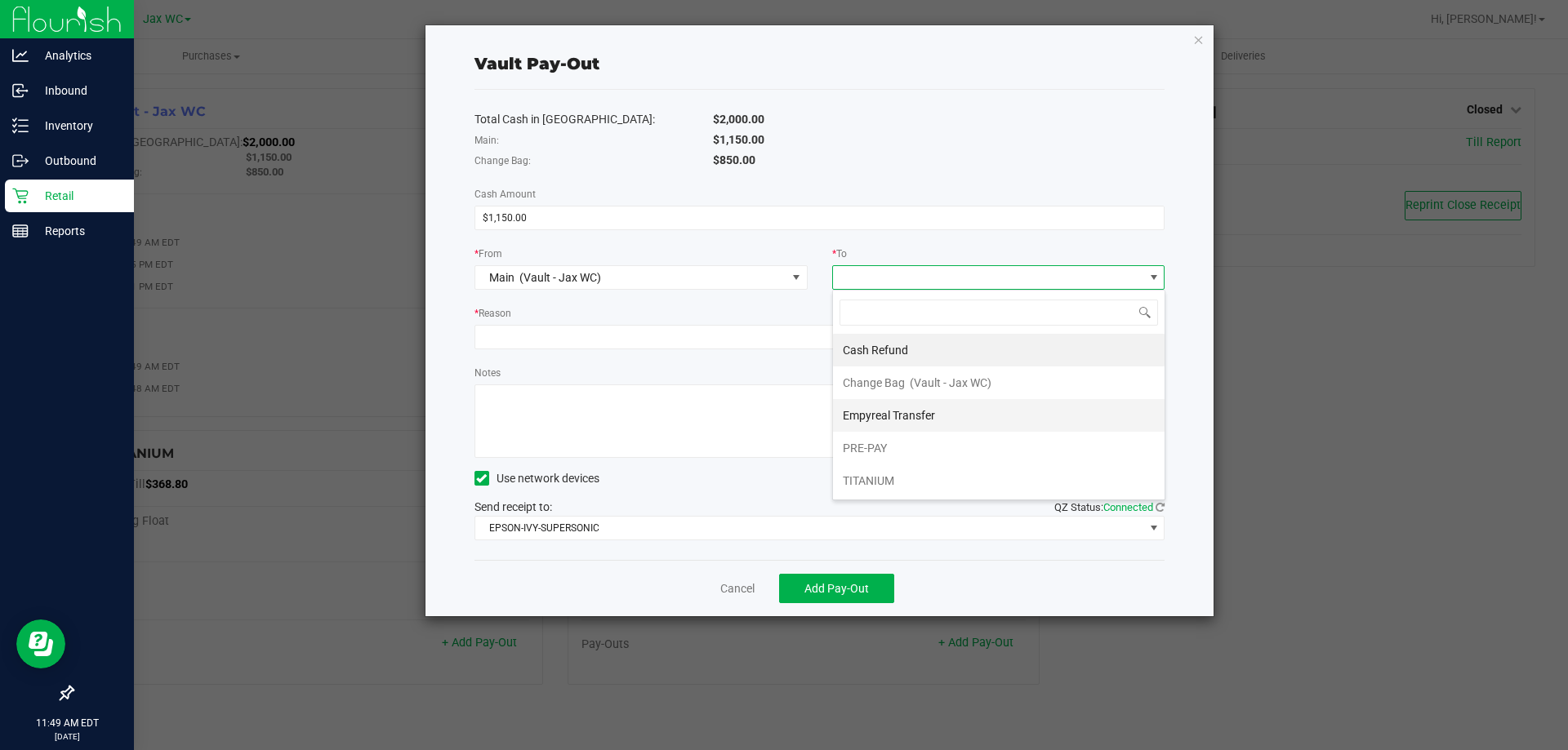
click at [909, 413] on span "Empyreal Transfer" at bounding box center [889, 415] width 92 height 13
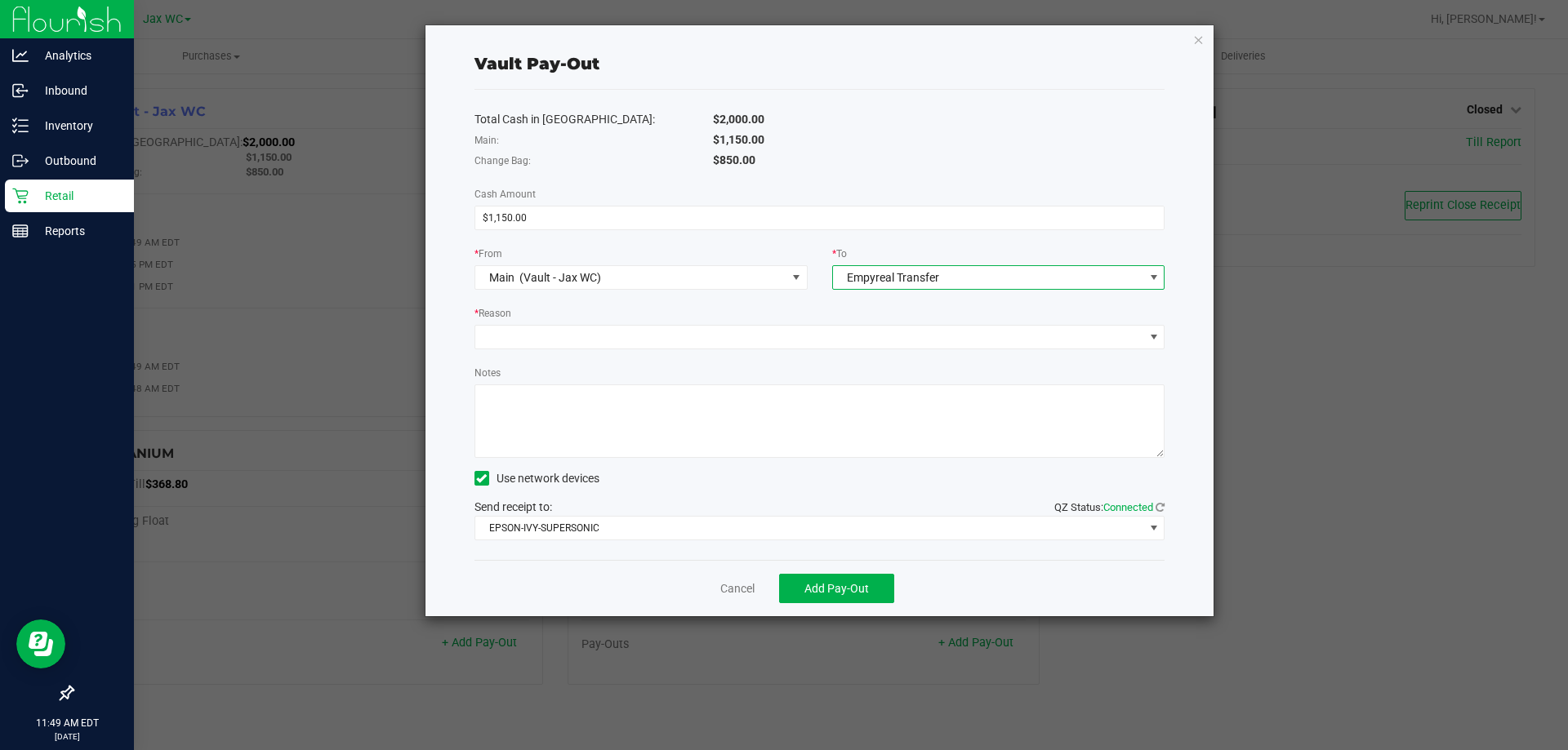
click at [691, 313] on div "* Reason" at bounding box center [820, 314] width 691 height 20
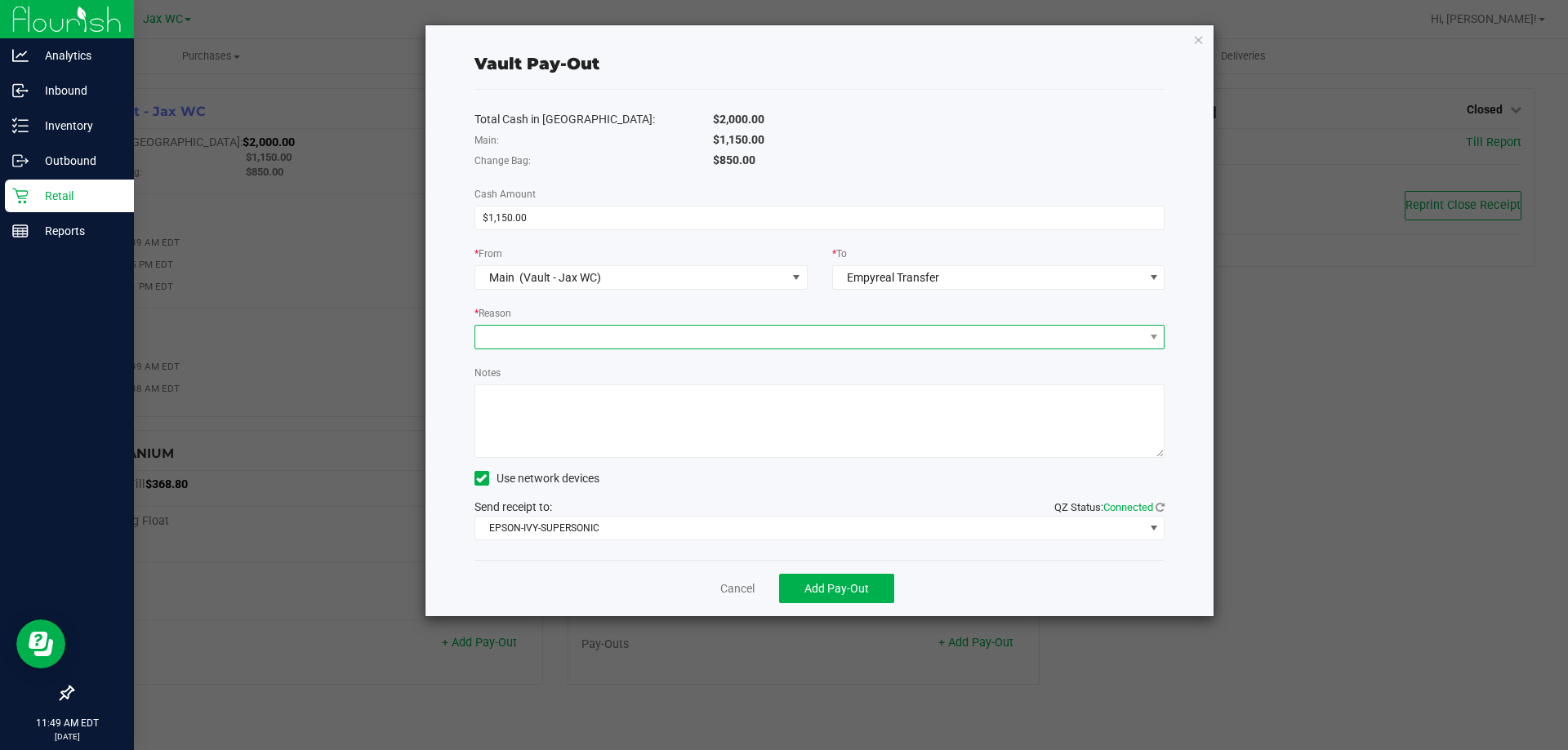
click at [691, 333] on span at bounding box center [810, 337] width 669 height 23
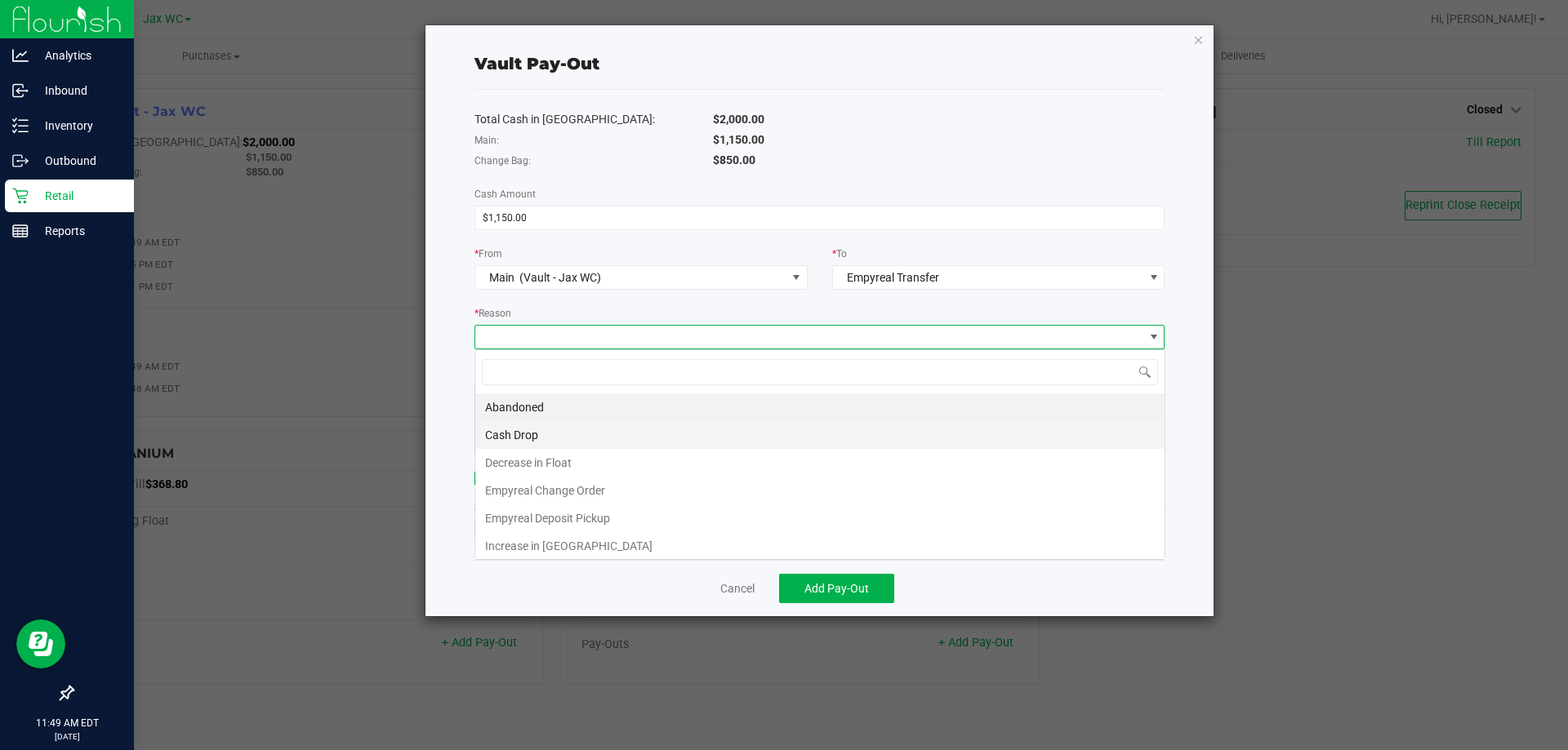
scroll to position [24, 690]
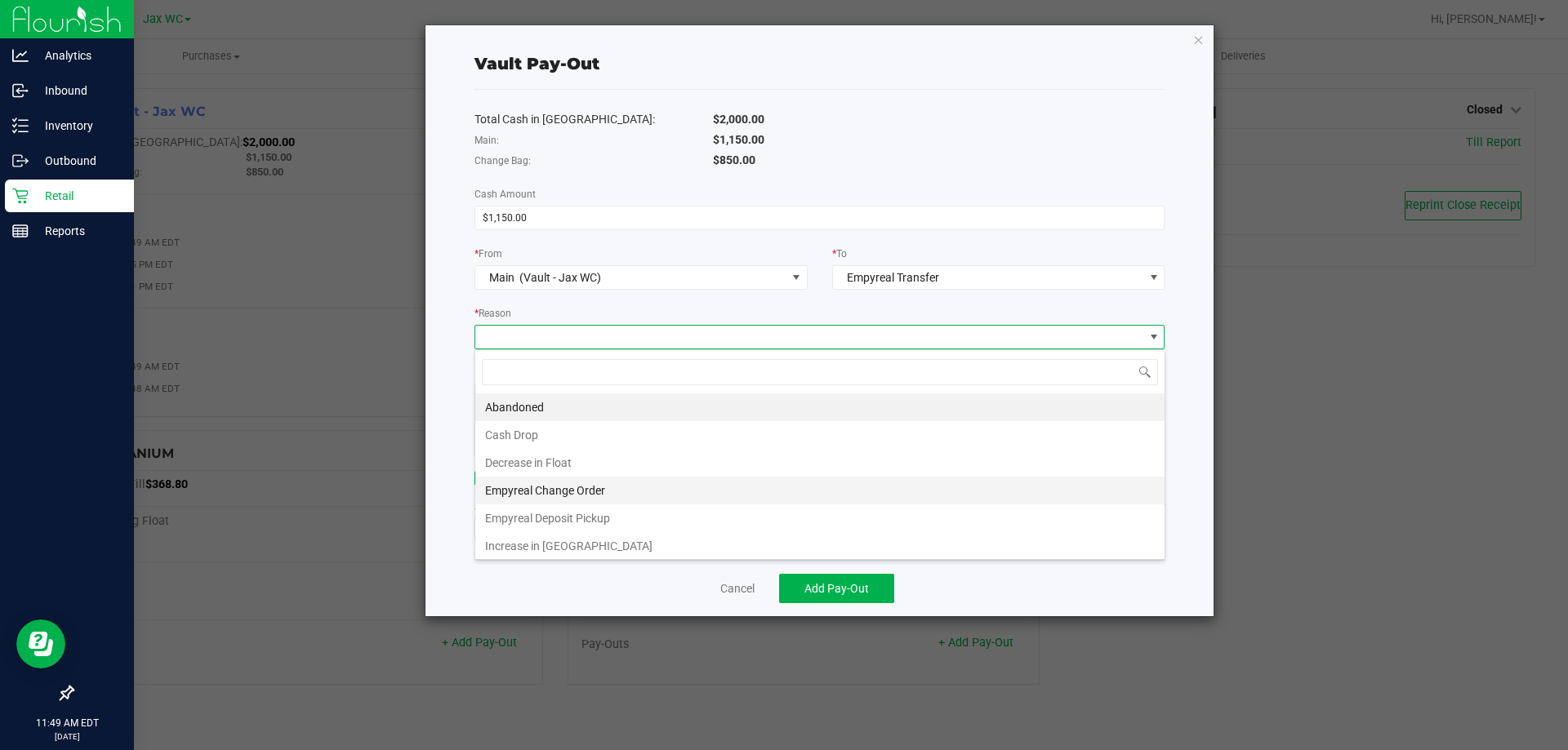
click at [563, 490] on li "Empyreal Change Order" at bounding box center [820, 491] width 690 height 28
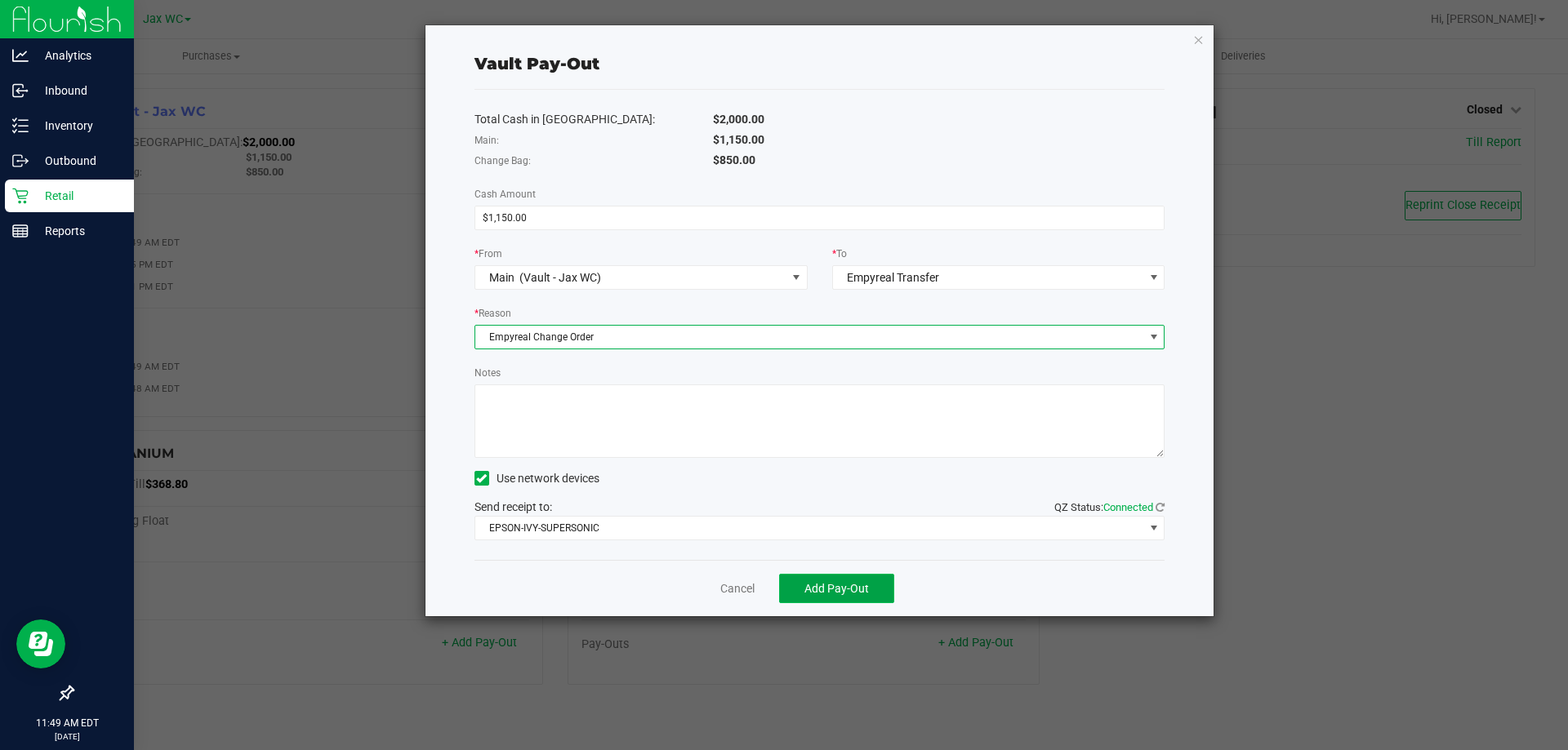
click at [846, 600] on button "Add Pay-Out" at bounding box center [837, 588] width 115 height 30
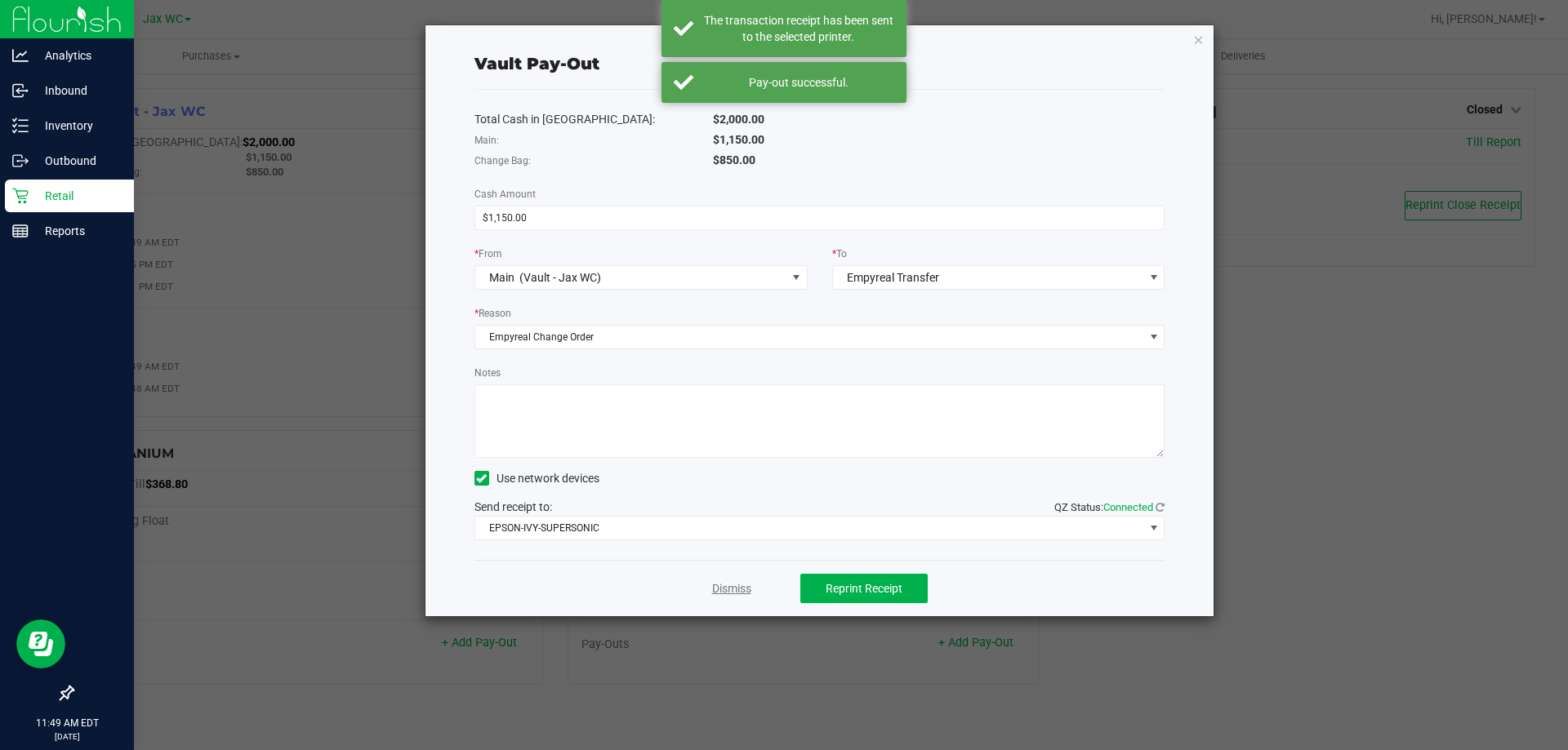
click at [738, 585] on link "Dismiss" at bounding box center [731, 589] width 39 height 17
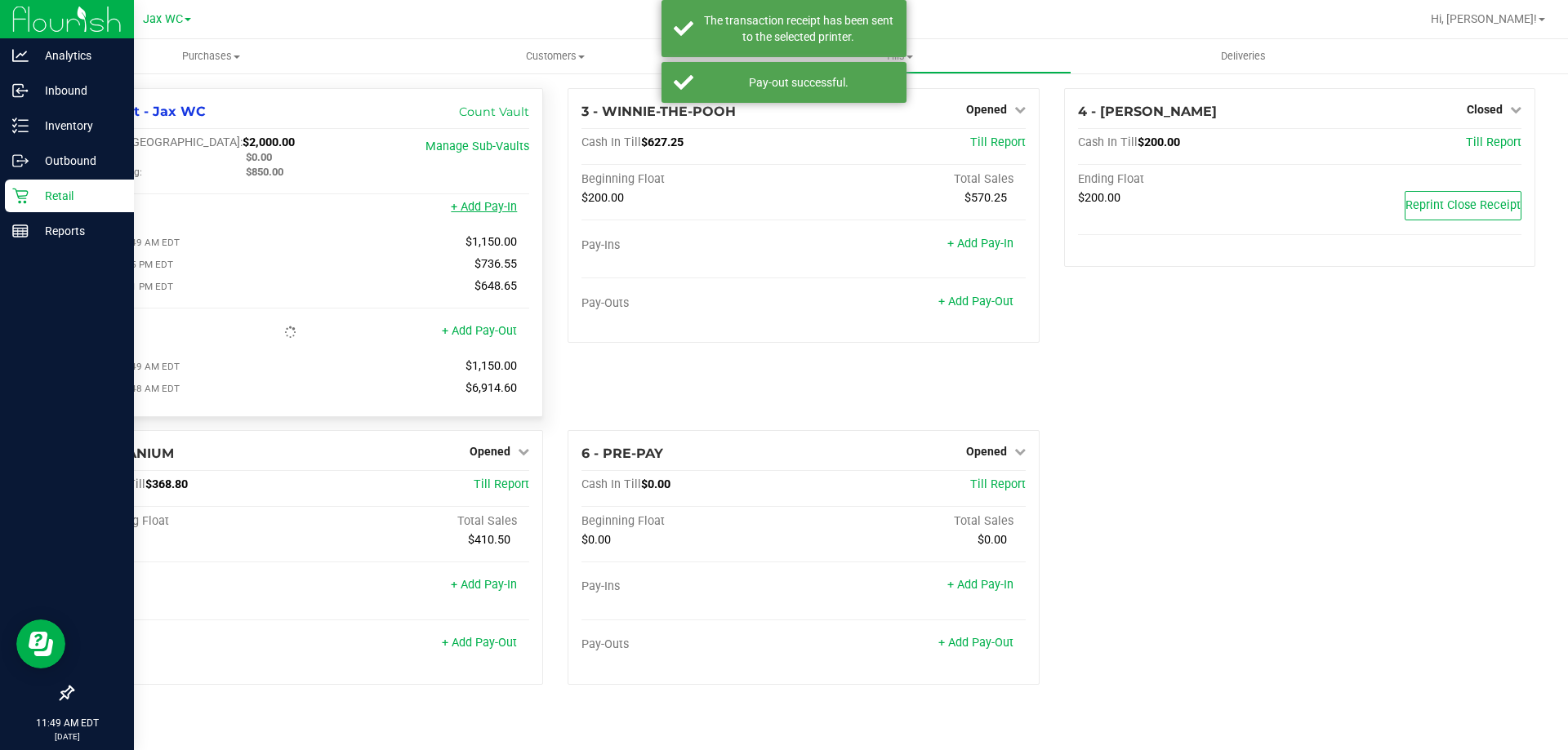
click at [491, 214] on link "+ Add Pay-In" at bounding box center [484, 207] width 66 height 14
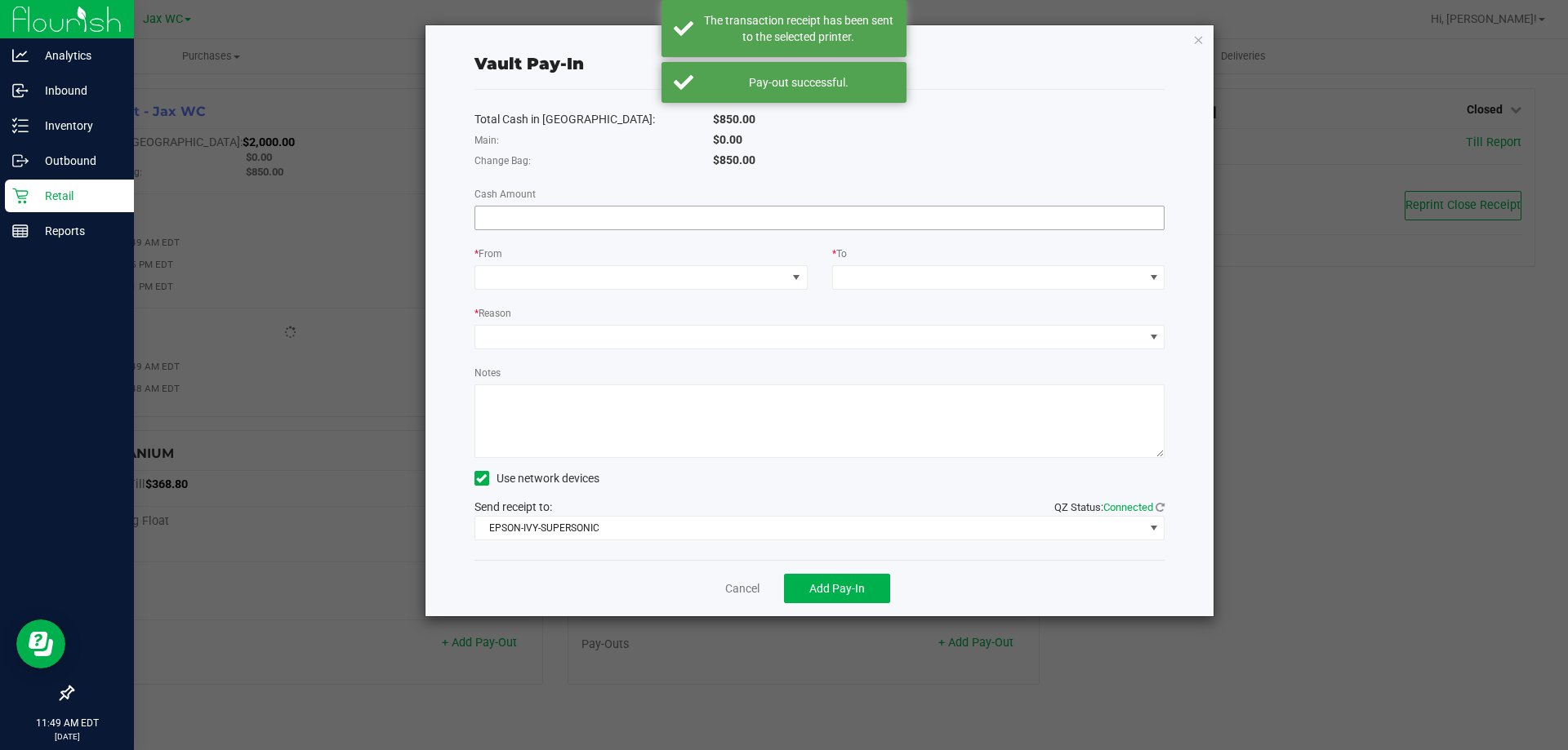
drag, startPoint x: 470, startPoint y: 218, endPoint x: 506, endPoint y: 216, distance: 36.1
click at [491, 216] on div at bounding box center [820, 218] width 716 height 24
click at [518, 218] on input at bounding box center [820, 218] width 690 height 23
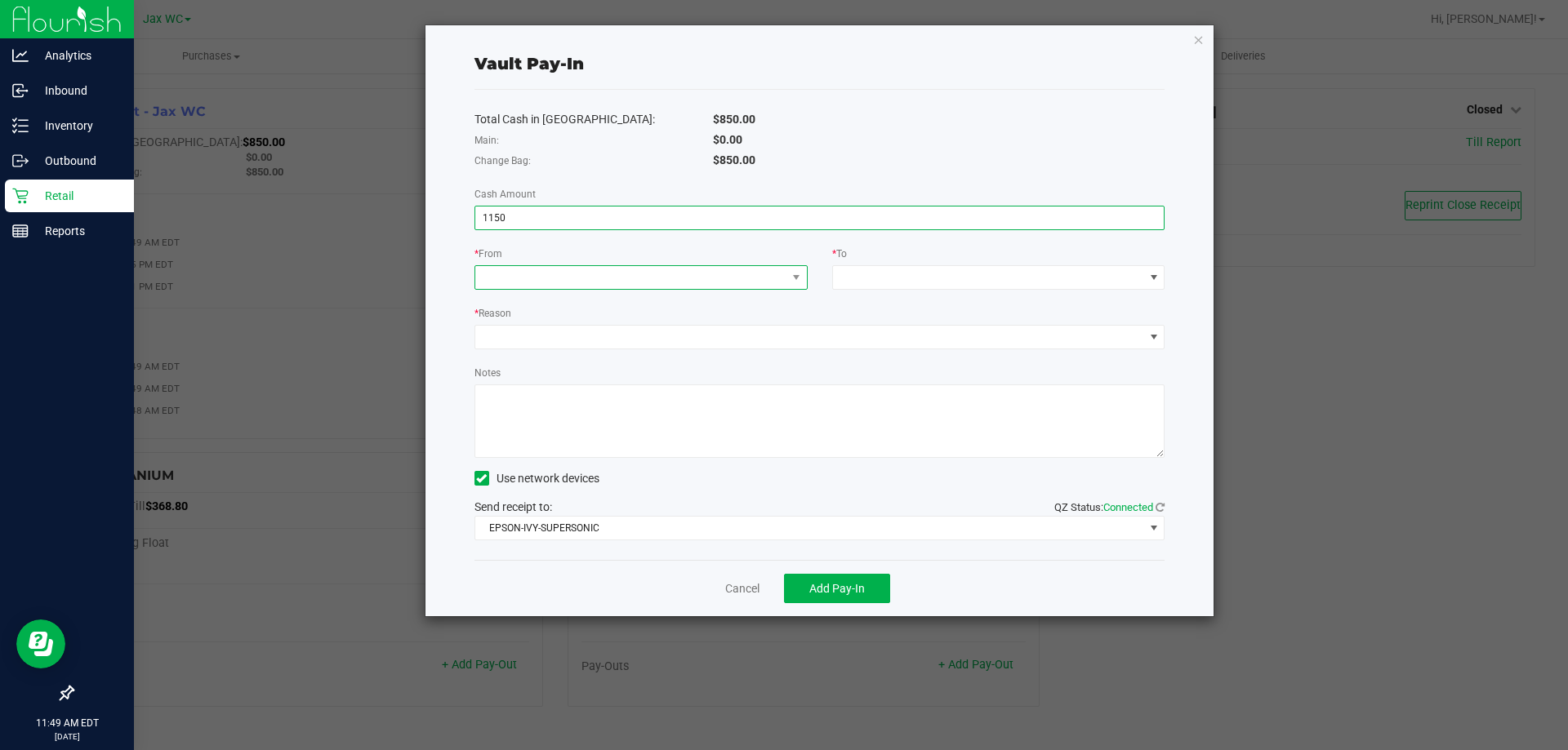
type input "$1,150.00"
click at [791, 270] on span at bounding box center [795, 278] width 20 height 23
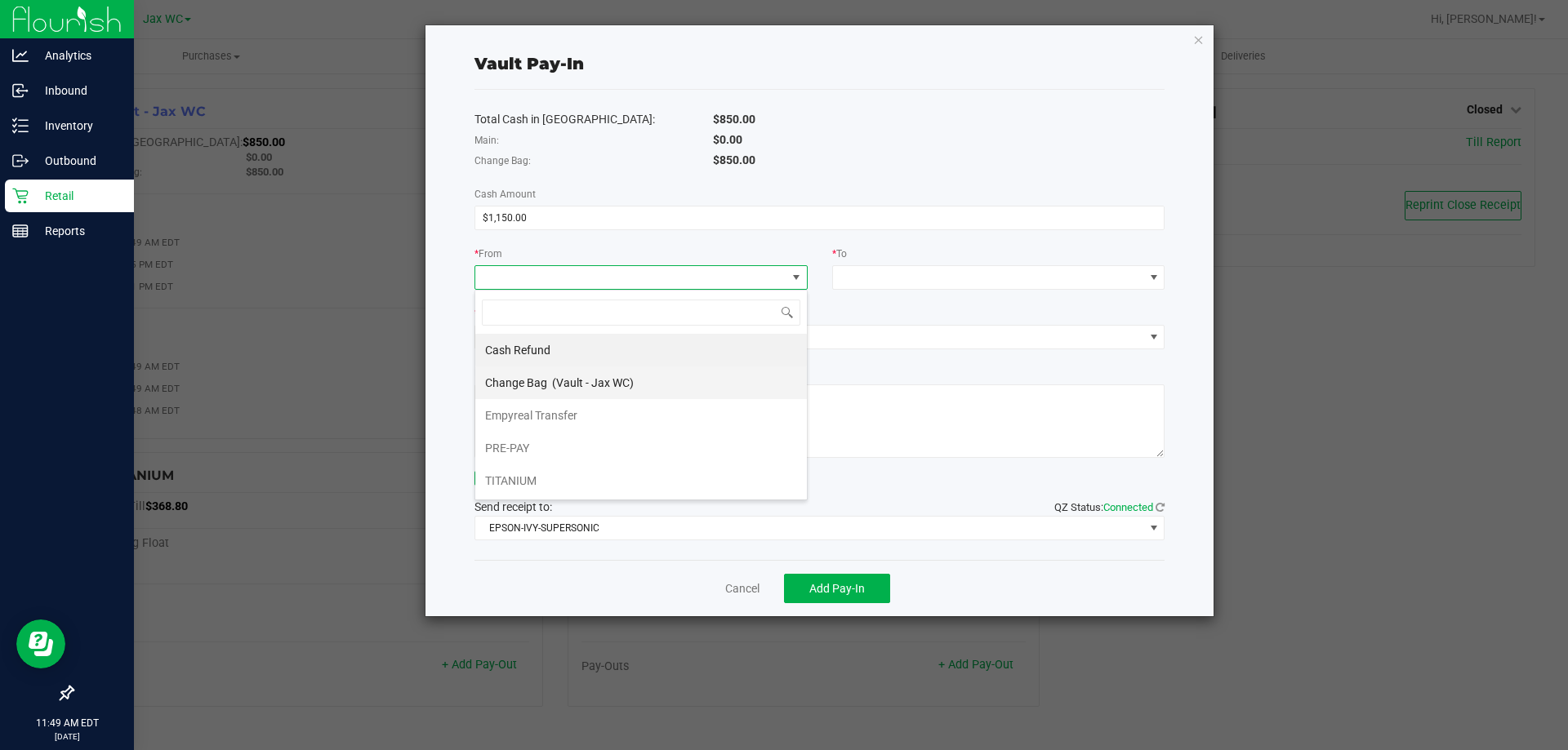
scroll to position [24, 333]
click at [574, 412] on span "Empyreal Transfer" at bounding box center [531, 415] width 92 height 13
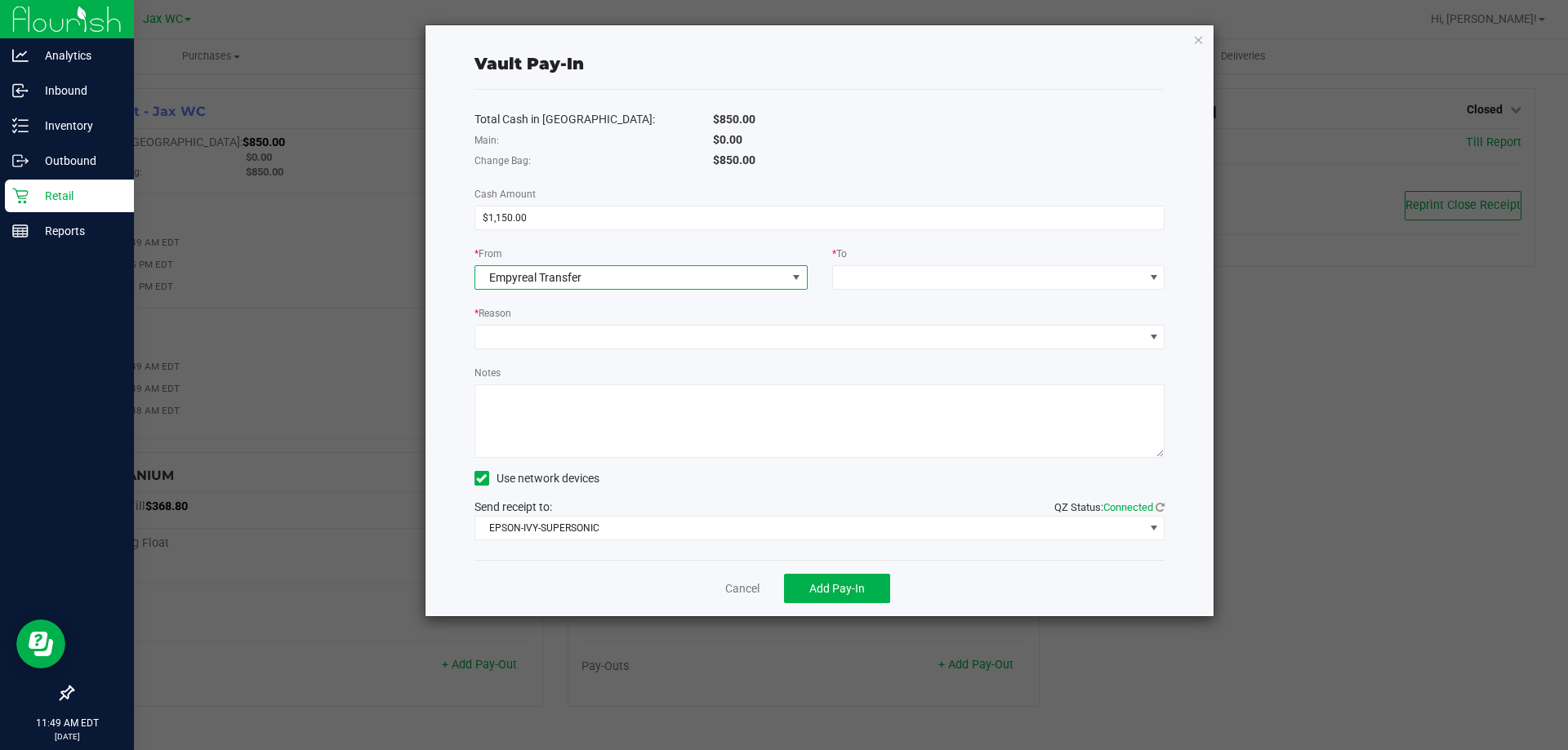
click at [929, 259] on div "* To" at bounding box center [999, 254] width 333 height 20
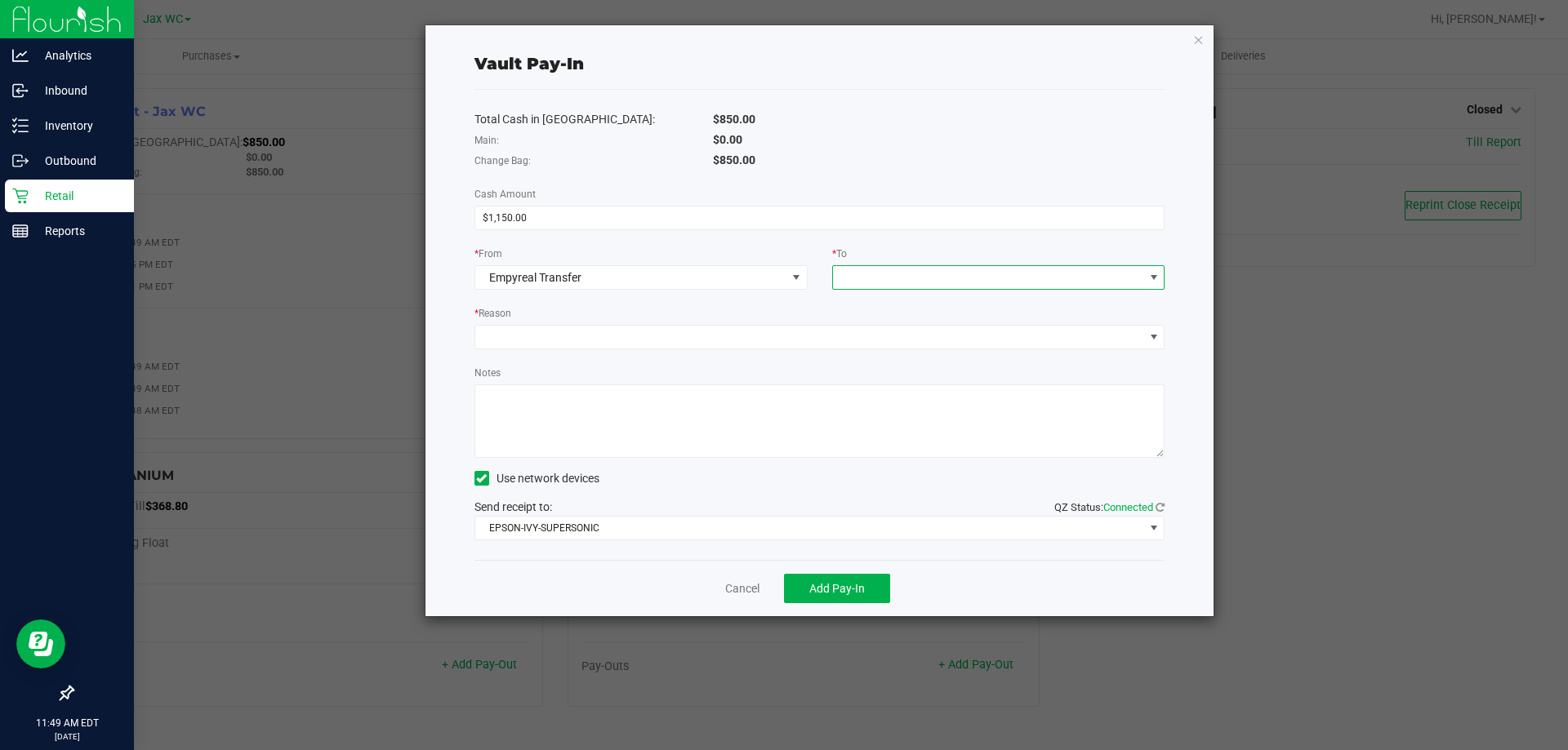
click at [921, 275] on span at bounding box center [988, 278] width 311 height 23
click at [939, 349] on span "(Vault - Jax WC)" at bounding box center [951, 350] width 82 height 13
click at [838, 330] on span at bounding box center [810, 337] width 669 height 23
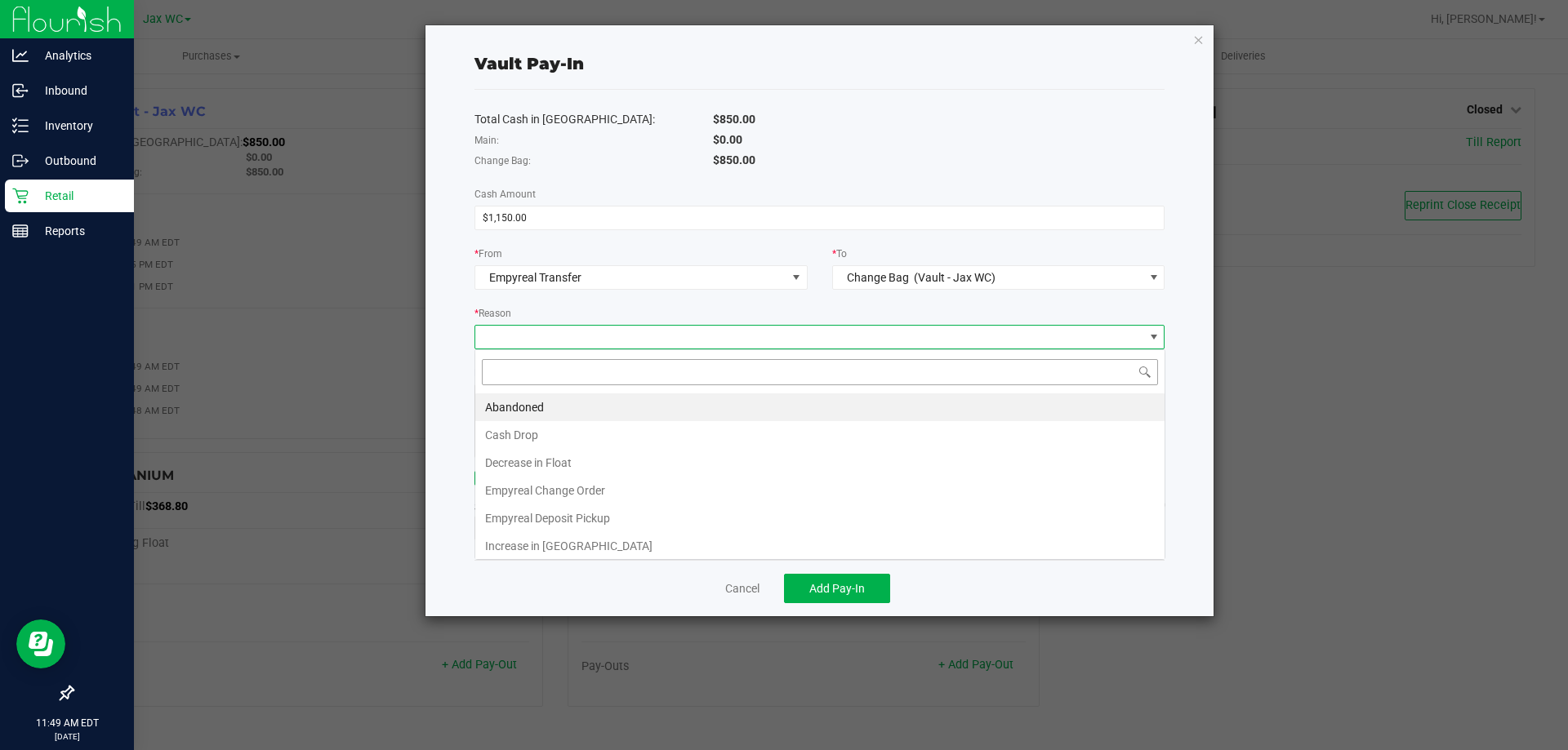
scroll to position [24, 690]
click at [585, 493] on li "Empyreal Change Order" at bounding box center [820, 491] width 690 height 28
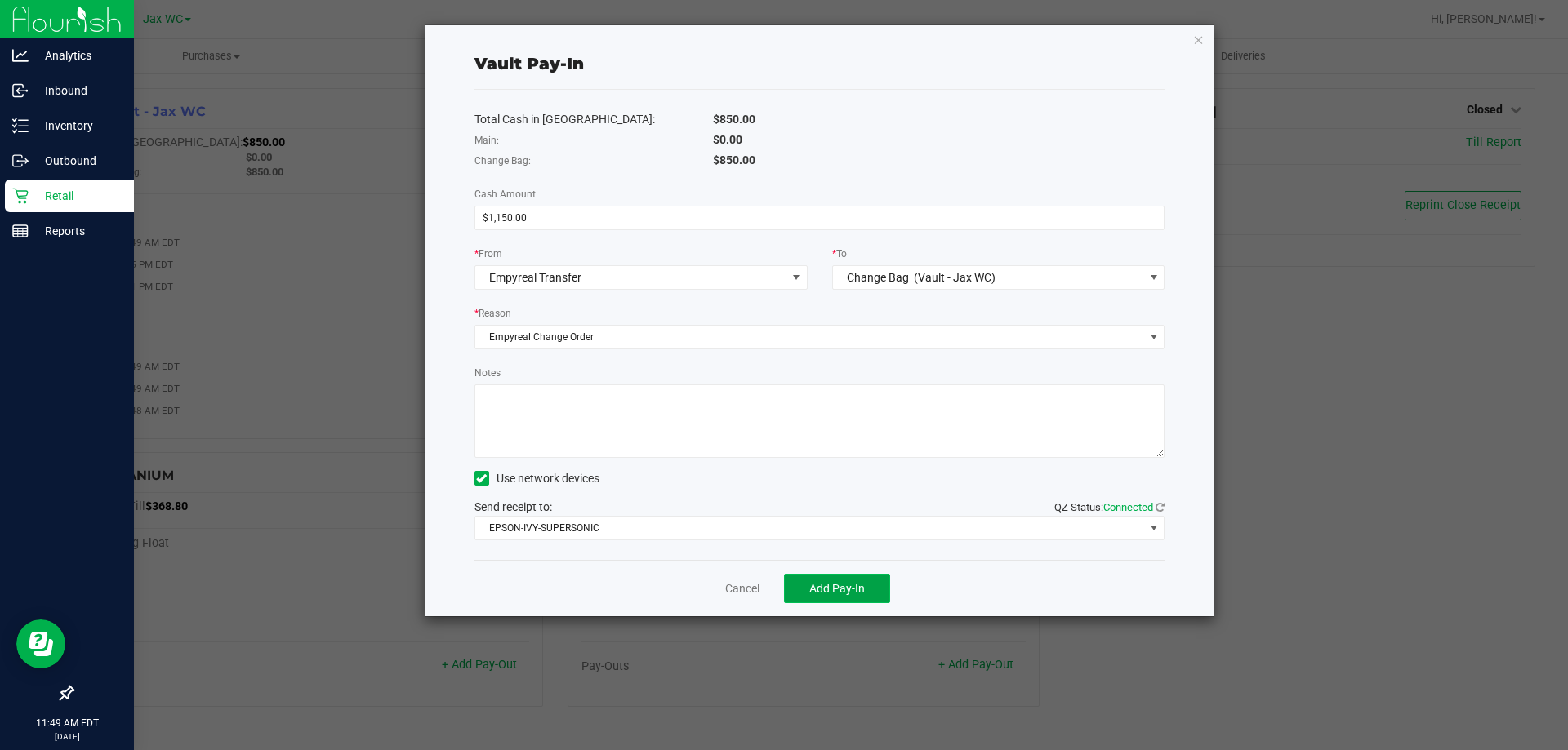
click at [863, 586] on span "Add Pay-In" at bounding box center [838, 588] width 56 height 13
click at [737, 588] on link "Dismiss" at bounding box center [731, 589] width 39 height 17
